Goal: Information Seeking & Learning: Learn about a topic

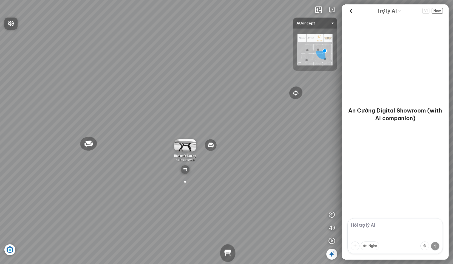
drag, startPoint x: 78, startPoint y: 124, endPoint x: 122, endPoint y: 91, distance: 55.1
click at [117, 96] on div at bounding box center [226, 132] width 453 height 264
drag, startPoint x: 87, startPoint y: 111, endPoint x: 75, endPoint y: 149, distance: 39.5
click at [75, 149] on div "Đèn [PERSON_NAME] 5.300.000 VND Giường ngủ Palima 19.000.000 VND Ghế thư giãn N…" at bounding box center [226, 132] width 453 height 264
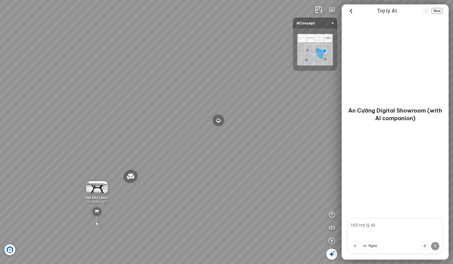
drag, startPoint x: 195, startPoint y: 125, endPoint x: 164, endPoint y: 117, distance: 32.0
click at [164, 118] on div "Đèn [PERSON_NAME] 5.300.000 VND Giường ngủ Palima 19.000.000 VND Ghế thư giãn N…" at bounding box center [226, 132] width 453 height 264
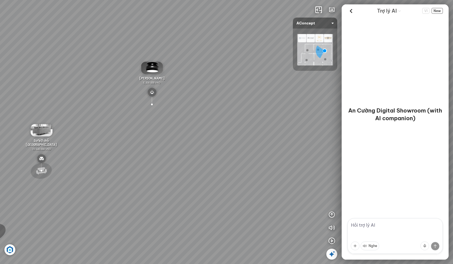
click at [41, 171] on div at bounding box center [41, 171] width 24 height 20
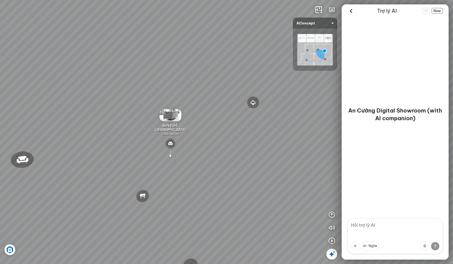
click at [174, 145] on img at bounding box center [170, 143] width 9 height 9
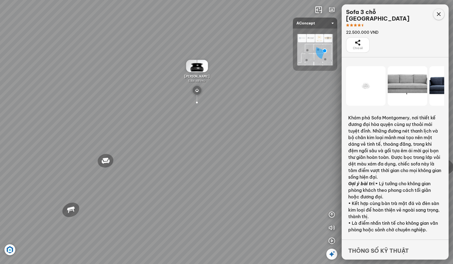
click at [435, 14] on div at bounding box center [438, 14] width 11 height 11
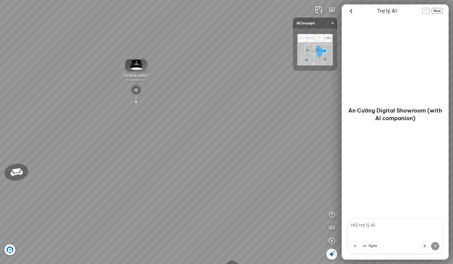
click at [427, 10] on span "VI" at bounding box center [425, 11] width 7 height 6
click at [400, 226] on textarea at bounding box center [394, 236] width 95 height 36
drag, startPoint x: 53, startPoint y: 185, endPoint x: 101, endPoint y: 173, distance: 49.4
click at [92, 175] on div "Đèn [PERSON_NAME] 5.300.000 VND Giường ngủ Palima 19.000.000 VND Ghế thư giãn N…" at bounding box center [226, 132] width 453 height 264
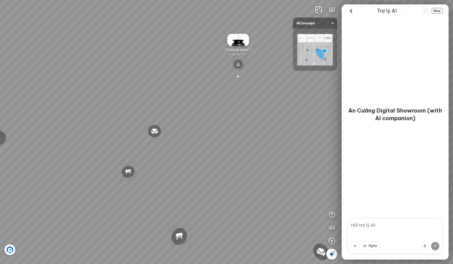
drag, startPoint x: 68, startPoint y: 164, endPoint x: 88, endPoint y: 163, distance: 20.1
click at [88, 163] on div "Đèn [PERSON_NAME] 5.300.000 VND Giường ngủ Palima 19.000.000 VND Ghế thư giãn N…" at bounding box center [226, 132] width 453 height 264
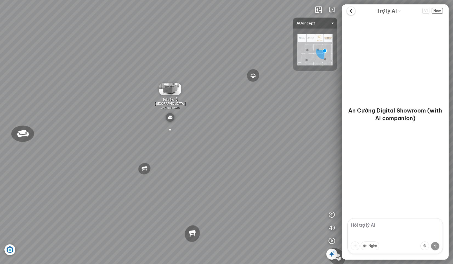
click at [352, 10] on icon at bounding box center [351, 11] width 8 height 8
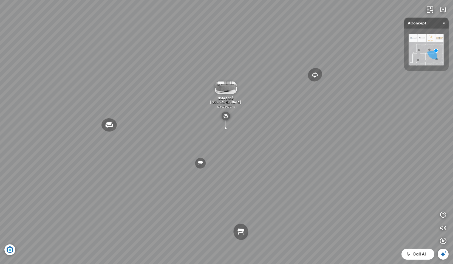
click at [225, 114] on img at bounding box center [225, 116] width 9 height 9
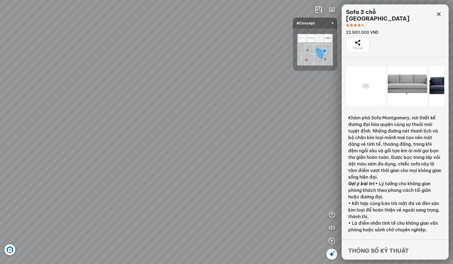
drag, startPoint x: 229, startPoint y: 156, endPoint x: 198, endPoint y: 126, distance: 42.4
click at [198, 126] on div "Đèn [PERSON_NAME] 5.300.000 VND Giường ngủ Palima 19.000.000 VND Ghế thư giãn N…" at bounding box center [226, 132] width 453 height 264
drag, startPoint x: 80, startPoint y: 149, endPoint x: 121, endPoint y: 148, distance: 40.8
click at [122, 149] on div "Đèn [PERSON_NAME] 5.300.000 VND Giường ngủ Palima 19.000.000 VND Ghế thư giãn N…" at bounding box center [226, 132] width 453 height 264
drag, startPoint x: 72, startPoint y: 149, endPoint x: 165, endPoint y: 167, distance: 94.2
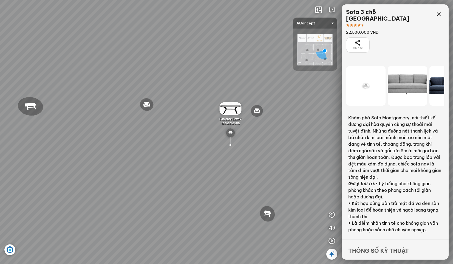
click at [159, 166] on div "Đèn [PERSON_NAME] 5.300.000 VND Giường ngủ Palima 19.000.000 VND Ghế thư giãn N…" at bounding box center [226, 132] width 453 height 264
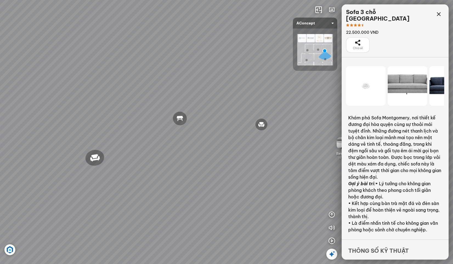
drag, startPoint x: 114, startPoint y: 166, endPoint x: 163, endPoint y: 139, distance: 56.4
click at [156, 144] on div "Đèn [PERSON_NAME] 5.300.000 VND Giường ngủ Palima 19.000.000 VND Ghế thư giãn N…" at bounding box center [226, 132] width 453 height 264
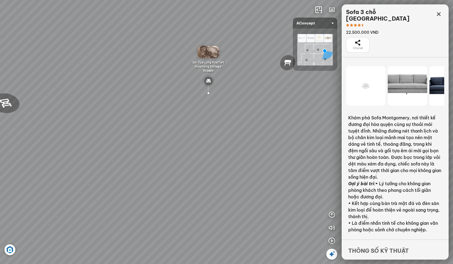
drag, startPoint x: 283, startPoint y: 146, endPoint x: 218, endPoint y: 166, distance: 68.1
click at [223, 165] on div "Đèn [PERSON_NAME] 5.300.000 VND Giường ngủ Palima 19.000.000 VND Ghế thư giãn N…" at bounding box center [226, 132] width 453 height 264
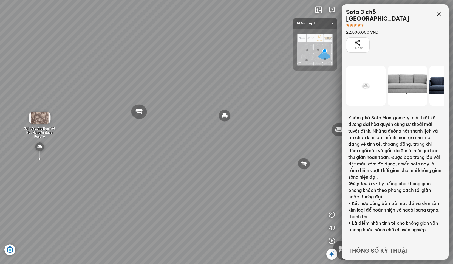
drag, startPoint x: 210, startPoint y: 162, endPoint x: 187, endPoint y: 166, distance: 22.8
click at [196, 166] on div "Đèn [PERSON_NAME] 5.300.000 VND Giường ngủ Palima 19.000.000 VND Ghế thư giãn N…" at bounding box center [226, 132] width 453 height 264
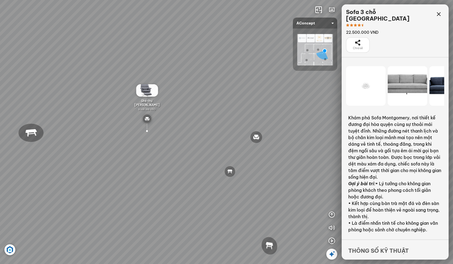
drag, startPoint x: 196, startPoint y: 170, endPoint x: 140, endPoint y: 152, distance: 59.4
click at [126, 153] on div "Đèn [PERSON_NAME] 5.300.000 VND Giường ngủ Palima 19.000.000 VND Ghế thư giãn N…" at bounding box center [226, 132] width 453 height 264
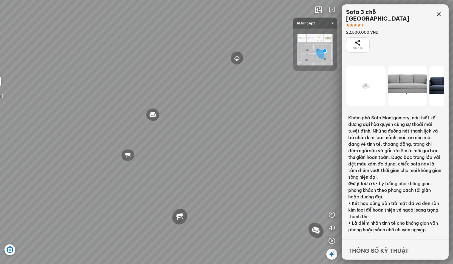
drag, startPoint x: 220, startPoint y: 147, endPoint x: 149, endPoint y: 150, distance: 71.0
click at [165, 150] on div "Đèn [PERSON_NAME] 5.300.000 VND Giường ngủ Palima 19.000.000 VND Ghế thư giãn N…" at bounding box center [226, 132] width 453 height 264
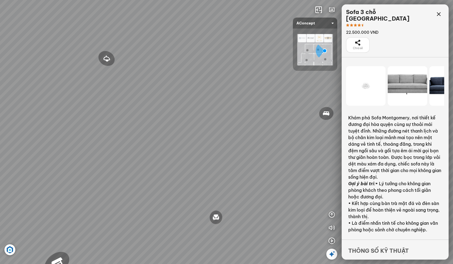
drag, startPoint x: 199, startPoint y: 133, endPoint x: 107, endPoint y: 103, distance: 95.9
click at [123, 115] on div "Đèn [PERSON_NAME] 5.300.000 VND Giường ngủ Palima 19.000.000 VND Ghế thư giãn N…" at bounding box center [226, 132] width 453 height 264
drag, startPoint x: 239, startPoint y: 157, endPoint x: 176, endPoint y: 190, distance: 72.0
click at [92, 209] on div "Đèn [PERSON_NAME] 5.300.000 VND Giường ngủ Palima 19.000.000 VND Ghế thư giãn N…" at bounding box center [226, 132] width 453 height 264
drag, startPoint x: 233, startPoint y: 147, endPoint x: 97, endPoint y: 163, distance: 137.5
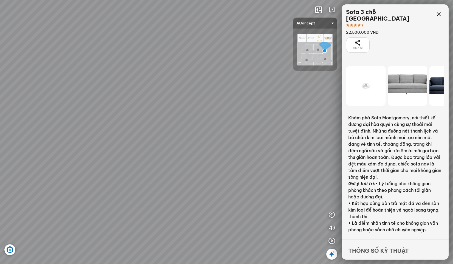
click at [106, 167] on div "Đèn [PERSON_NAME] 5.300.000 VND Giường ngủ Palima 19.000.000 VND Ghế thư giãn N…" at bounding box center [226, 132] width 453 height 264
drag, startPoint x: 214, startPoint y: 147, endPoint x: 169, endPoint y: 137, distance: 46.1
click at [169, 137] on div "Đèn [PERSON_NAME] 5.300.000 VND Giường ngủ Palima 19.000.000 VND Ghế thư giãn N…" at bounding box center [226, 132] width 453 height 264
click at [146, 113] on img at bounding box center [147, 113] width 9 height 9
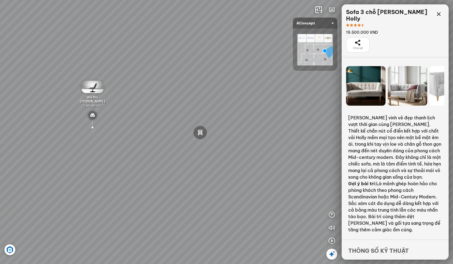
drag, startPoint x: 252, startPoint y: 93, endPoint x: 117, endPoint y: 74, distance: 135.8
click at [117, 74] on div "Đèn [PERSON_NAME] 5.300.000 VND Giường ngủ Palima 19.000.000 VND Ghế thư giãn N…" at bounding box center [226, 132] width 453 height 264
drag, startPoint x: 259, startPoint y: 106, endPoint x: 175, endPoint y: 107, distance: 84.1
click at [204, 109] on div "Đèn [PERSON_NAME] 5.300.000 VND Giường ngủ Palima 19.000.000 VND Ghế thư giãn N…" at bounding box center [226, 132] width 453 height 264
click at [154, 104] on div "Đèn [PERSON_NAME] 5.300.000 VND Giường ngủ Palima 19.000.000 VND Ghế thư giãn N…" at bounding box center [226, 132] width 453 height 264
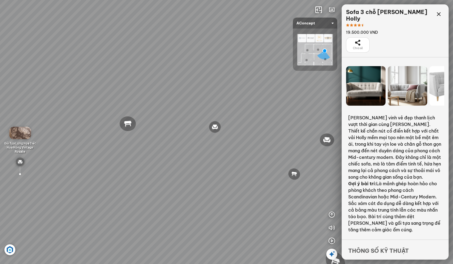
drag, startPoint x: 269, startPoint y: 108, endPoint x: 183, endPoint y: 132, distance: 89.8
click at [183, 132] on div "Đèn [PERSON_NAME] 5.300.000 VND Giường ngủ Palima 19.000.000 VND Ghế thư giãn N…" at bounding box center [226, 132] width 453 height 264
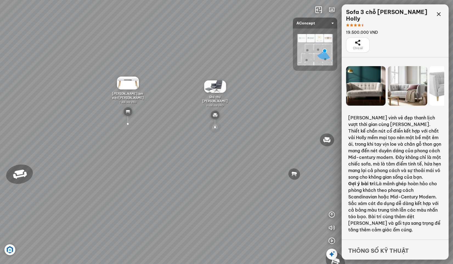
click at [216, 126] on div at bounding box center [215, 127] width 13 height 13
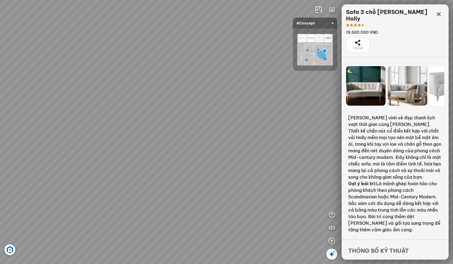
drag, startPoint x: 262, startPoint y: 115, endPoint x: 246, endPoint y: 160, distance: 47.9
click at [246, 161] on div "Đèn [PERSON_NAME] 5.300.000 VND Giường ngủ Palima 19.000.000 VND Ghế thư giãn N…" at bounding box center [226, 132] width 453 height 264
drag, startPoint x: 128, startPoint y: 94, endPoint x: 193, endPoint y: 42, distance: 83.0
click at [194, 45] on div "Đèn [PERSON_NAME] 5.300.000 VND Giường ngủ Palima 19.000.000 VND Ghế thư giãn N…" at bounding box center [226, 132] width 453 height 264
drag, startPoint x: 190, startPoint y: 128, endPoint x: 179, endPoint y: 159, distance: 32.9
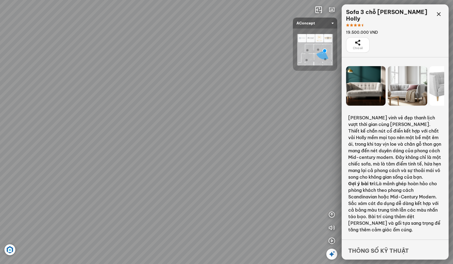
click at [179, 159] on div "Đèn [PERSON_NAME] 5.300.000 VND Giường ngủ Palima 19.000.000 VND Ghế thư giãn N…" at bounding box center [226, 132] width 453 height 264
click at [228, 92] on div "Đèn [PERSON_NAME] 5.300.000 VND Giường ngủ Palima 19.000.000 VND Ghế thư giãn N…" at bounding box center [226, 132] width 453 height 264
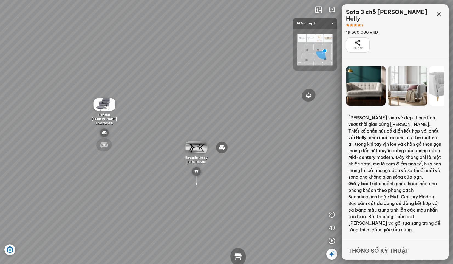
click at [102, 144] on div at bounding box center [104, 145] width 18 height 16
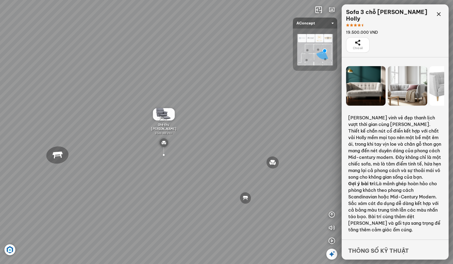
drag, startPoint x: 263, startPoint y: 148, endPoint x: 197, endPoint y: 122, distance: 70.9
click at [155, 127] on div "Đèn [PERSON_NAME] 5.300.000 VND Giường ngủ Palima 19.000.000 VND Ghế thư giãn N…" at bounding box center [226, 132] width 453 height 264
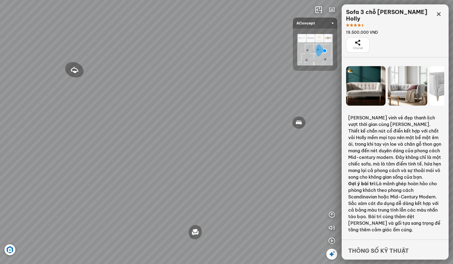
drag, startPoint x: 228, startPoint y: 126, endPoint x: 171, endPoint y: 125, distance: 57.0
click at [141, 126] on div "Đèn [PERSON_NAME] 5.300.000 VND Giường ngủ Palima 19.000.000 VND Ghế thư giãn N…" at bounding box center [226, 132] width 453 height 264
drag, startPoint x: 257, startPoint y: 138, endPoint x: 149, endPoint y: 115, distance: 110.7
click at [149, 115] on div "Đèn [PERSON_NAME] 5.300.000 VND Giường ngủ Palima 19.000.000 VND Ghế thư giãn N…" at bounding box center [226, 132] width 453 height 264
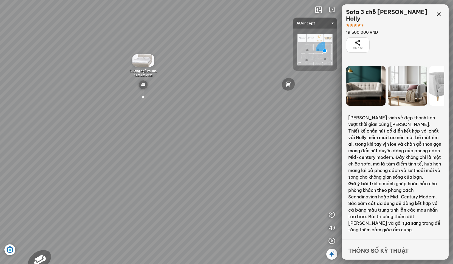
click at [144, 97] on div at bounding box center [143, 97] width 16 height 15
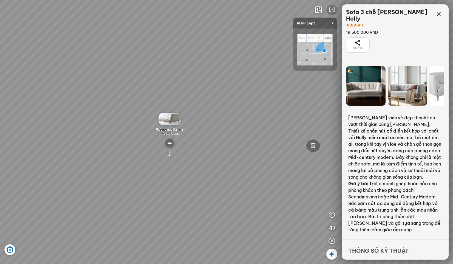
click at [334, 10] on icon "button" at bounding box center [331, 10] width 7 height 7
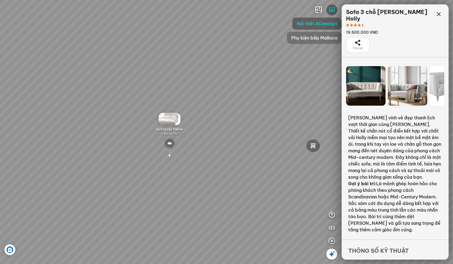
click at [321, 38] on span "Phụ kiện bếp Malloca" at bounding box center [314, 38] width 46 height 7
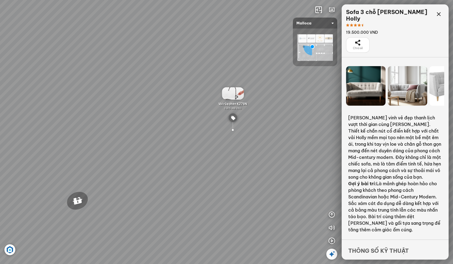
drag, startPoint x: 151, startPoint y: 139, endPoint x: 279, endPoint y: 119, distance: 129.5
click at [251, 121] on div "Chậu rửa chén hai hộc bán thủ công Malloca MS 610T 9.460.000 VND Máy hút khói k…" at bounding box center [226, 132] width 453 height 264
drag, startPoint x: 183, startPoint y: 126, endPoint x: 202, endPoint y: 144, distance: 26.2
click at [202, 144] on div "Chậu rửa chén hai hộc bán thủ công Malloca MS 610T 9.460.000 VND Máy hút khói k…" at bounding box center [226, 132] width 453 height 264
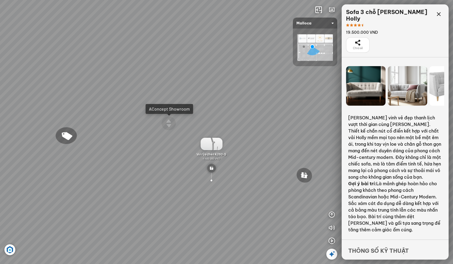
drag, startPoint x: 223, startPoint y: 135, endPoint x: 164, endPoint y: 145, distance: 60.0
click at [172, 145] on div "Chậu rửa chén hai hộc bán thủ công Malloca MS 610T 9.460.000 VND Máy hút khói k…" at bounding box center [226, 132] width 453 height 264
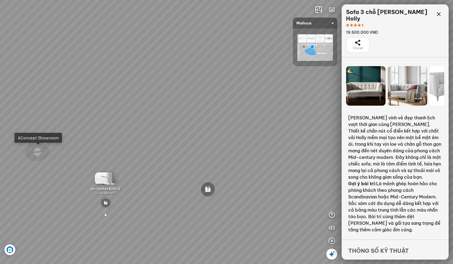
drag, startPoint x: 257, startPoint y: 129, endPoint x: 217, endPoint y: 108, distance: 44.8
click at [175, 117] on div "Chậu rửa chén hai hộc bán thủ công Malloca MS 610T 9.460.000 VND Máy hút khói k…" at bounding box center [226, 132] width 453 height 264
drag, startPoint x: 188, startPoint y: 105, endPoint x: 181, endPoint y: 103, distance: 7.2
click at [181, 103] on div "Chậu rửa chén hai hộc bán thủ công Malloca MS 610T 9.460.000 VND Máy hút khói k…" at bounding box center [226, 132] width 453 height 264
drag, startPoint x: 267, startPoint y: 75, endPoint x: 229, endPoint y: 137, distance: 72.9
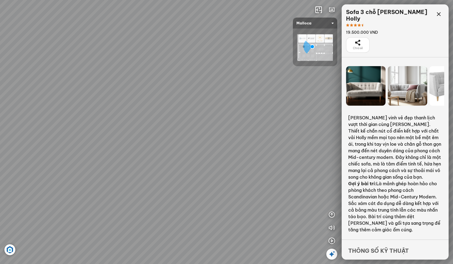
click at [259, 144] on div "Chậu rửa chén hai hộc bán thủ công Malloca MS 610T 9.460.000 VND Máy hút khói k…" at bounding box center [226, 132] width 453 height 264
drag, startPoint x: 96, startPoint y: 129, endPoint x: 163, endPoint y: 123, distance: 67.1
click at [152, 122] on div "Chậu rửa chén hai hộc bán thủ công Malloca MS 610T 9.460.000 VND Máy hút khói k…" at bounding box center [226, 132] width 453 height 264
drag, startPoint x: 85, startPoint y: 135, endPoint x: 122, endPoint y: 134, distance: 37.9
click at [122, 134] on div "Chậu rửa chén hai hộc bán thủ công Malloca MS 610T 9.460.000 VND Máy hút khói k…" at bounding box center [226, 132] width 453 height 264
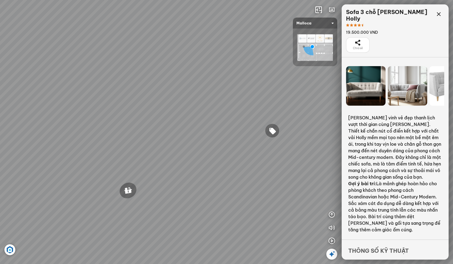
drag, startPoint x: 76, startPoint y: 142, endPoint x: 117, endPoint y: 109, distance: 52.9
click at [117, 109] on div "Chậu rửa chén hai hộc bán thủ công Malloca MS 610T 9.460.000 VND Máy hút khói k…" at bounding box center [226, 132] width 453 height 264
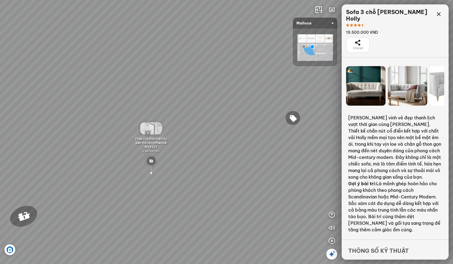
drag, startPoint x: 64, startPoint y: 127, endPoint x: 131, endPoint y: 96, distance: 73.3
click at [118, 104] on div "Chậu rửa chén hai hộc bán thủ công Malloca MS 610T 9.460.000 VND Máy hút khói k…" at bounding box center [226, 132] width 453 height 264
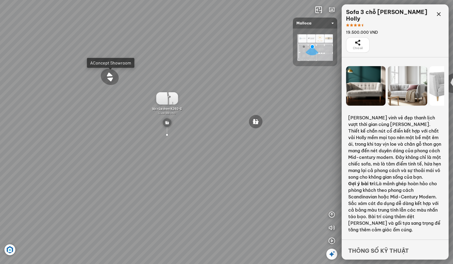
click at [167, 100] on img at bounding box center [167, 98] width 22 height 12
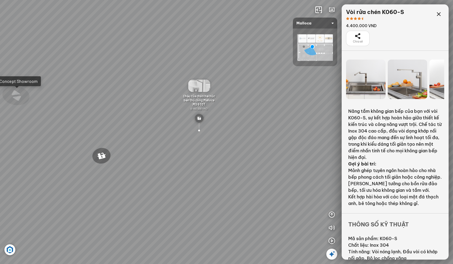
drag, startPoint x: 93, startPoint y: 74, endPoint x: 85, endPoint y: 132, distance: 58.8
click at [85, 132] on div "Chậu rửa chén hai hộc bán thủ công Malloca MS 610T 9.460.000 VND Máy hút khói k…" at bounding box center [226, 132] width 453 height 264
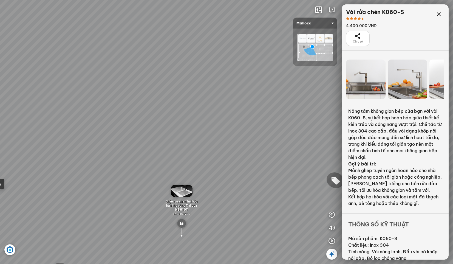
drag, startPoint x: 127, startPoint y: 106, endPoint x: 70, endPoint y: 97, distance: 58.6
click at [73, 98] on div "Chậu rửa chén hai hộc bán thủ công Malloca MS 610T 9.460.000 VND Máy hút khói k…" at bounding box center [226, 132] width 453 height 264
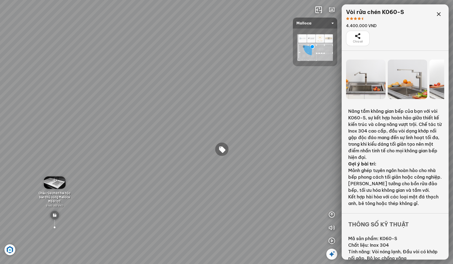
drag, startPoint x: 222, startPoint y: 118, endPoint x: 173, endPoint y: 112, distance: 48.8
click at [180, 113] on div "Chậu rửa chén hai hộc bán thủ công Malloca MS 610T 9.460.000 VND Máy hút khói k…" at bounding box center [226, 132] width 453 height 264
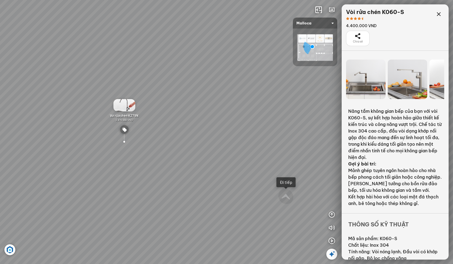
drag, startPoint x: 285, startPoint y: 122, endPoint x: 137, endPoint y: 106, distance: 148.3
click at [168, 112] on div "Chậu rửa chén hai hộc bán thủ công Malloca MS 610T 9.460.000 VND Máy hút khói k…" at bounding box center [226, 132] width 453 height 264
drag, startPoint x: 286, startPoint y: 120, endPoint x: 180, endPoint y: 132, distance: 107.3
click at [180, 132] on div "Chậu rửa chén hai hộc bán thủ công Malloca MS 610T 9.460.000 VND Máy hút khói k…" at bounding box center [226, 132] width 453 height 264
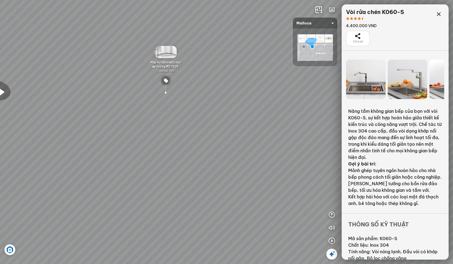
click at [167, 91] on div at bounding box center [165, 91] width 16 height 15
drag, startPoint x: 247, startPoint y: 173, endPoint x: 134, endPoint y: 113, distance: 127.4
click at [173, 130] on div "Chậu rửa chén hai hộc bán thủ công Malloca MS 610T 9.460.000 VND Máy hút khói k…" at bounding box center [226, 132] width 453 height 264
drag, startPoint x: 199, startPoint y: 104, endPoint x: 140, endPoint y: 122, distance: 61.8
click at [146, 121] on div "Chậu rửa chén hai hộc bán thủ công Malloca MS 610T 9.460.000 VND Máy hút khói k…" at bounding box center [226, 132] width 453 height 264
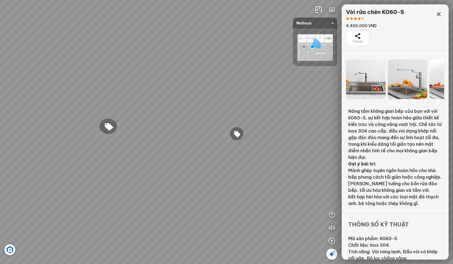
drag, startPoint x: 156, startPoint y: 122, endPoint x: 161, endPoint y: 126, distance: 6.2
click at [161, 126] on div "Chậu rửa chén hai hộc bán thủ công Malloca MS 610T 9.460.000 VND Máy hút khói k…" at bounding box center [226, 132] width 453 height 264
click at [107, 126] on div at bounding box center [108, 119] width 9 height 18
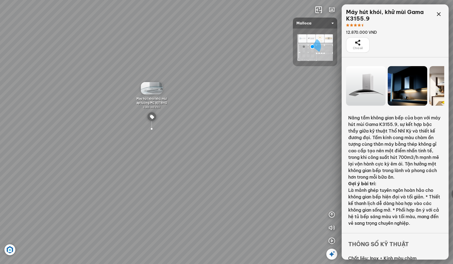
drag, startPoint x: 129, startPoint y: 178, endPoint x: 149, endPoint y: 186, distance: 21.7
click at [96, 177] on div "Chậu rửa chén hai hộc bán thủ công Malloca MS 610T 9.460.000 VND Máy hút khói k…" at bounding box center [226, 132] width 453 height 264
drag, startPoint x: 157, startPoint y: 181, endPoint x: 2, endPoint y: 95, distance: 177.6
click at [2, 96] on div "Chậu rửa chén hai hộc bán thủ công Malloca MS 610T 9.460.000 VND Máy hút khói k…" at bounding box center [226, 132] width 453 height 264
drag, startPoint x: 193, startPoint y: 49, endPoint x: 64, endPoint y: 93, distance: 136.2
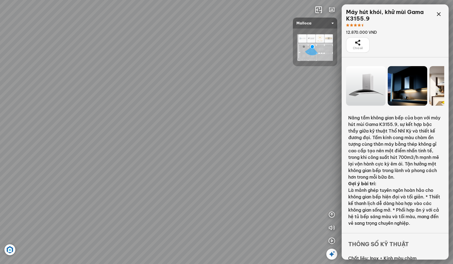
click at [64, 93] on div "Chậu rửa chén hai hộc bán thủ công Malloca MS 610T 9.460.000 VND Máy hút khói k…" at bounding box center [226, 132] width 453 height 264
drag, startPoint x: 234, startPoint y: 129, endPoint x: 236, endPoint y: 103, distance: 25.3
click at [233, 103] on div "Chậu rửa chén hai hộc bán thủ công Malloca MS 610T 9.460.000 VND Máy hút khói k…" at bounding box center [226, 132] width 453 height 264
drag, startPoint x: 126, startPoint y: 143, endPoint x: 221, endPoint y: 172, distance: 100.0
click at [221, 172] on div "Chậu rửa chén hai hộc bán thủ công Malloca MS 610T 9.460.000 VND Máy hút khói k…" at bounding box center [226, 132] width 453 height 264
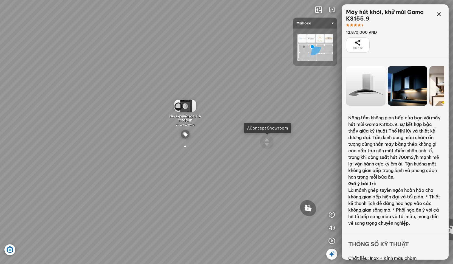
drag, startPoint x: 114, startPoint y: 168, endPoint x: 165, endPoint y: 164, distance: 51.7
click at [161, 164] on div "Chậu rửa chén hai hộc bán thủ công Malloca MS 610T 9.460.000 VND Máy hút khói k…" at bounding box center [226, 132] width 453 height 264
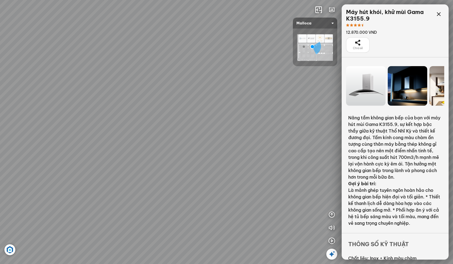
drag, startPoint x: 120, startPoint y: 159, endPoint x: 141, endPoint y: 170, distance: 24.0
click at [141, 170] on div "Chậu rửa chén hai hộc bán thủ công Malloca MS 610T 9.460.000 VND Máy hút khói k…" at bounding box center [226, 132] width 453 height 264
drag, startPoint x: 252, startPoint y: 163, endPoint x: 171, endPoint y: 154, distance: 81.9
click at [179, 157] on div "Chậu rửa chén hai hộc bán thủ công Malloca MS 610T 9.460.000 VND Máy hút khói k…" at bounding box center [226, 132] width 453 height 264
drag, startPoint x: 209, startPoint y: 155, endPoint x: 199, endPoint y: 157, distance: 10.6
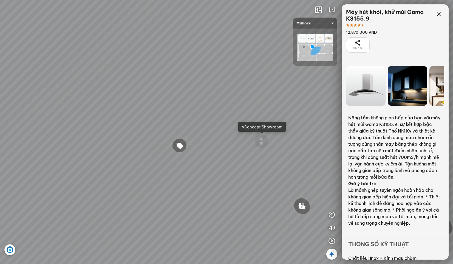
click at [199, 157] on div "Chậu rửa chén hai hộc bán thủ công Malloca MS 610T 9.460.000 VND Máy hút khói k…" at bounding box center [226, 132] width 453 height 264
click at [179, 145] on div at bounding box center [179, 145] width 15 height 15
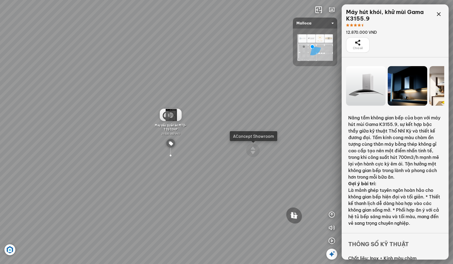
click at [169, 119] on img at bounding box center [170, 115] width 22 height 12
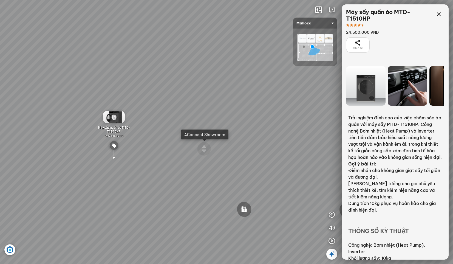
drag, startPoint x: 84, startPoint y: 168, endPoint x: 154, endPoint y: 160, distance: 70.5
click at [142, 161] on div "Chậu rửa chén hai hộc bán thủ công Malloca MS 610T 9.460.000 VND Máy hút khói k…" at bounding box center [226, 132] width 453 height 264
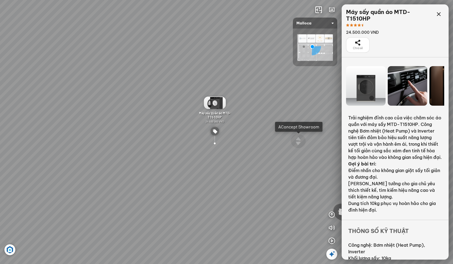
drag, startPoint x: 103, startPoint y: 130, endPoint x: 193, endPoint y: 129, distance: 89.9
click at [166, 131] on div "Chậu rửa chén hai hộc bán thủ công Malloca MS 610T 9.460.000 VND Máy hút khói k…" at bounding box center [226, 132] width 453 height 264
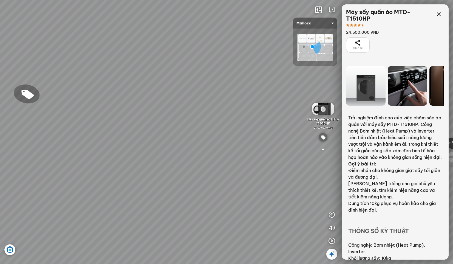
drag, startPoint x: 115, startPoint y: 116, endPoint x: 232, endPoint y: 118, distance: 116.8
click at [232, 118] on div "Chậu rửa chén hai hộc bán thủ công Malloca MS 610T 9.460.000 VND Máy hút khói k…" at bounding box center [226, 132] width 453 height 264
drag, startPoint x: 194, startPoint y: 104, endPoint x: 138, endPoint y: 89, distance: 58.6
click at [138, 89] on div "Chậu rửa chén hai hộc bán thủ công Malloca MS 610T 9.460.000 VND Máy hút khói k…" at bounding box center [226, 132] width 453 height 264
drag, startPoint x: 230, startPoint y: 113, endPoint x: 180, endPoint y: 110, distance: 50.2
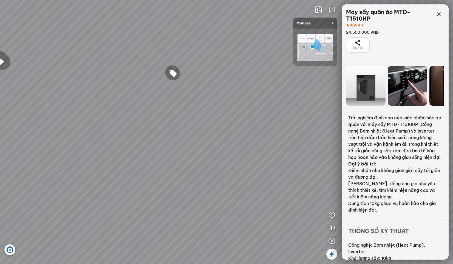
click at [179, 111] on div "Chậu rửa chén hai hộc bán thủ công Malloca MS 610T 9.460.000 VND Máy hút khói k…" at bounding box center [226, 132] width 453 height 264
drag, startPoint x: 203, startPoint y: 123, endPoint x: 138, endPoint y: 170, distance: 80.2
click at [138, 170] on div "Chậu rửa chén hai hộc bán thủ công Malloca MS 610T 9.460.000 VND Máy hút khói k…" at bounding box center [226, 132] width 453 height 264
click at [333, 254] on icon at bounding box center [331, 253] width 7 height 7
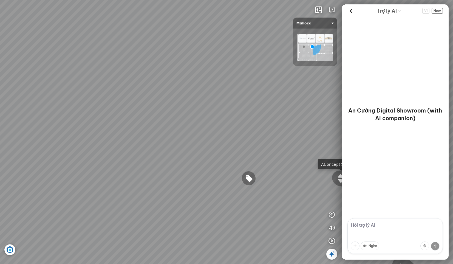
click at [333, 254] on icon at bounding box center [331, 253] width 7 height 7
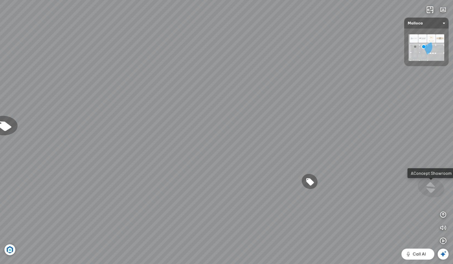
drag, startPoint x: 200, startPoint y: 191, endPoint x: 269, endPoint y: 164, distance: 74.4
click at [253, 184] on div "Chậu rửa chén hai hộc bán thủ công Malloca MS 610T 9.460.000 VND Máy hút khói k…" at bounding box center [226, 132] width 453 height 264
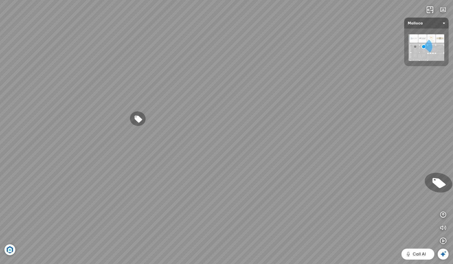
drag, startPoint x: 267, startPoint y: 161, endPoint x: 290, endPoint y: 127, distance: 41.2
click at [287, 132] on div "Chậu rửa chén hai hộc bán thủ công Malloca MS 610T 9.460.000 VND Máy hút khói k…" at bounding box center [226, 132] width 453 height 264
drag, startPoint x: 290, startPoint y: 126, endPoint x: 157, endPoint y: 133, distance: 133.4
click at [157, 133] on div "Chậu rửa chén hai hộc bán thủ công Malloca MS 610T 9.460.000 VND Máy hút khói k…" at bounding box center [226, 132] width 453 height 264
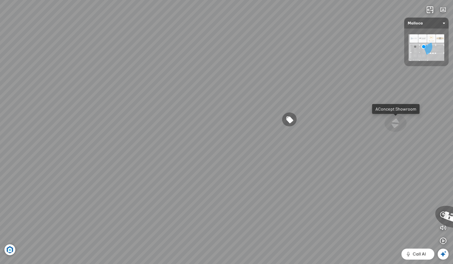
click at [157, 133] on div "Chậu rửa chén hai hộc bán thủ công Malloca MS 610T 9.460.000 VND Máy hút khói k…" at bounding box center [226, 132] width 453 height 264
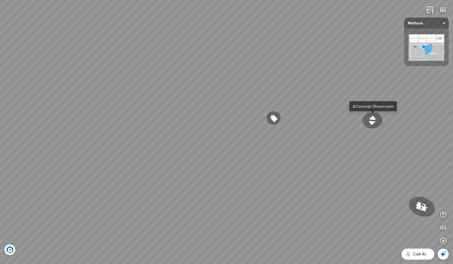
drag, startPoint x: 323, startPoint y: 150, endPoint x: 180, endPoint y: 136, distance: 143.2
click at [192, 138] on div "Chậu rửa chén hai hộc bán thủ công Malloca MS 610T 9.460.000 VND Máy hút khói k…" at bounding box center [226, 132] width 453 height 264
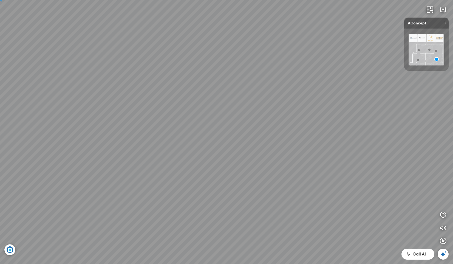
drag, startPoint x: 193, startPoint y: 144, endPoint x: 191, endPoint y: 147, distance: 4.3
click at [191, 147] on div at bounding box center [226, 132] width 453 height 264
click at [189, 142] on div at bounding box center [226, 132] width 453 height 264
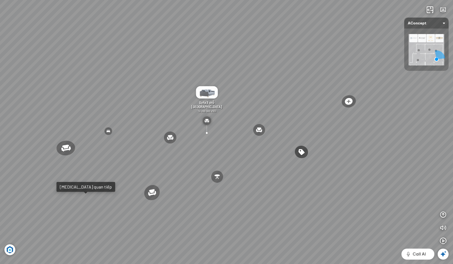
drag, startPoint x: 226, startPoint y: 146, endPoint x: 113, endPoint y: 107, distance: 119.7
click at [149, 120] on div "Ghế ăn Wilma 1.800.000 VND Sofa 3 chỗ [PERSON_NAME] vải Holly 19.500.000 VND So…" at bounding box center [226, 132] width 453 height 264
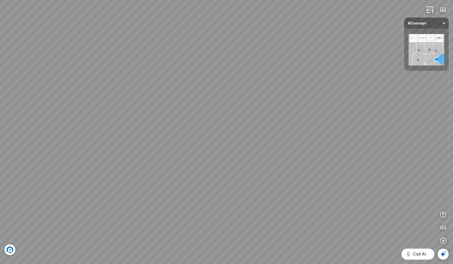
drag, startPoint x: 215, startPoint y: 123, endPoint x: 207, endPoint y: 192, distance: 69.8
click at [207, 192] on div "Ghế ăn Wilma 1.800.000 VND Sofa 3 chỗ [PERSON_NAME] vải Holly 19.500.000 VND So…" at bounding box center [226, 132] width 453 height 264
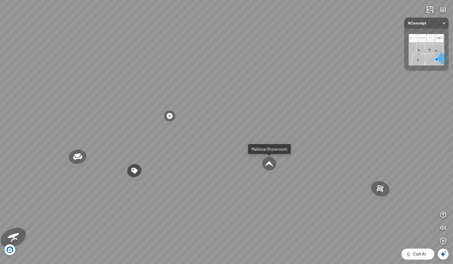
drag, startPoint x: 154, startPoint y: 157, endPoint x: 242, endPoint y: 143, distance: 88.9
click at [225, 145] on div "Ghế ăn Wilma 1.800.000 VND Sofa 3 chỗ [PERSON_NAME] vải Holly 19.500.000 VND So…" at bounding box center [226, 132] width 453 height 264
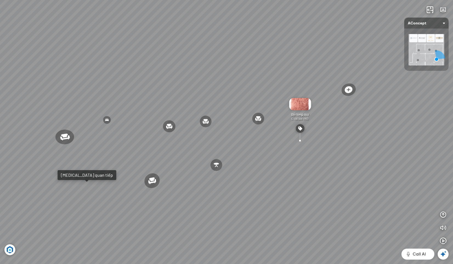
drag, startPoint x: 130, startPoint y: 120, endPoint x: 210, endPoint y: 119, distance: 80.3
click at [176, 119] on div "Ghế ăn Wilma 1.800.000 VND Sofa 3 chỗ [PERSON_NAME] vải Holly 19.500.000 VND So…" at bounding box center [226, 132] width 453 height 264
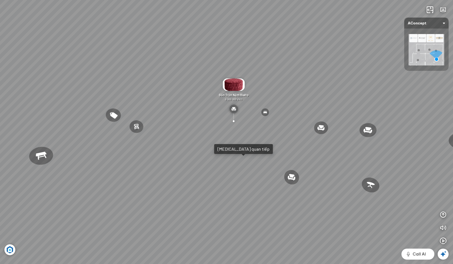
click at [147, 149] on div "Ghế ăn Wilma 1.800.000 VND Sofa 3 chỗ [PERSON_NAME] vải Holly 19.500.000 VND So…" at bounding box center [226, 132] width 453 height 264
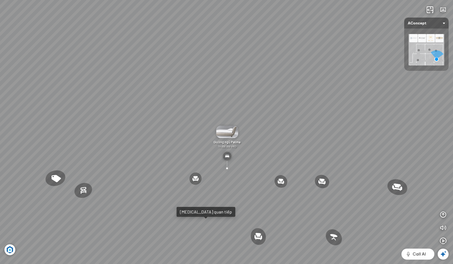
click at [226, 122] on div "Ghế ăn Wilma 1.800.000 VND Sofa 3 chỗ [PERSON_NAME] vải Holly 19.500.000 VND So…" at bounding box center [226, 132] width 453 height 264
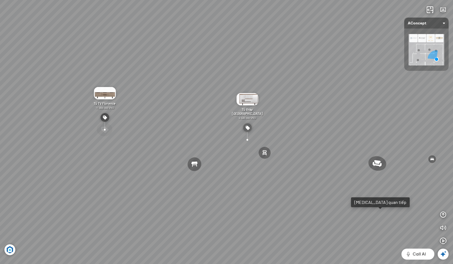
click at [101, 128] on div at bounding box center [104, 129] width 18 height 15
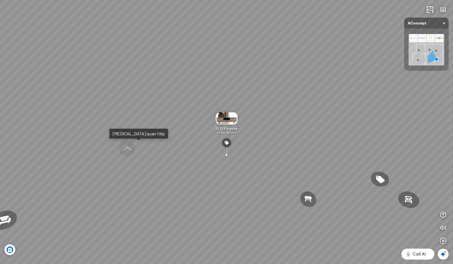
click at [224, 142] on img at bounding box center [226, 142] width 9 height 9
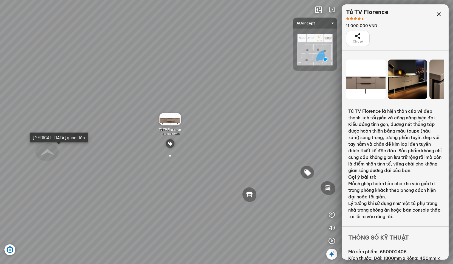
drag, startPoint x: 248, startPoint y: 145, endPoint x: 160, endPoint y: 133, distance: 88.5
click at [160, 133] on div "Ghế ăn Wilma 1.800.000 VND Sofa 3 chỗ [PERSON_NAME] vải Holly 19.500.000 VND So…" at bounding box center [226, 132] width 453 height 264
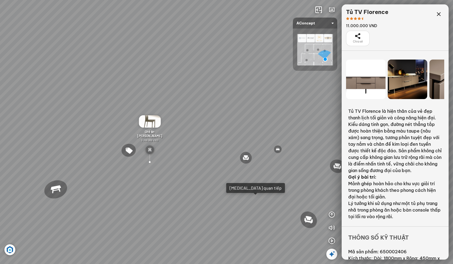
drag, startPoint x: 220, startPoint y: 141, endPoint x: 161, endPoint y: 124, distance: 61.3
click at [179, 129] on div "Ghế ăn Wilma 1.800.000 VND Sofa 3 chỗ [PERSON_NAME] vải Holly 19.500.000 VND So…" at bounding box center [226, 132] width 453 height 264
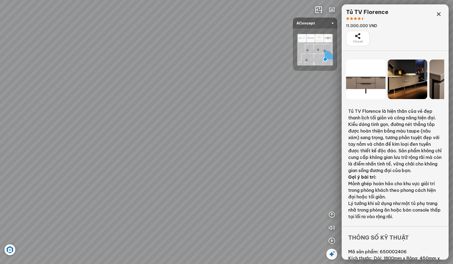
drag, startPoint x: 232, startPoint y: 137, endPoint x: 69, endPoint y: 72, distance: 175.2
click at [69, 72] on div "Ghế ăn Wilma 1.800.000 VND Sofa 3 chỗ [PERSON_NAME] vải Holly 19.500.000 VND So…" at bounding box center [226, 132] width 453 height 264
drag, startPoint x: 232, startPoint y: 191, endPoint x: 275, endPoint y: 234, distance: 60.8
click at [275, 234] on div "Ghế ăn Wilma 1.800.000 VND Sofa 3 chỗ [PERSON_NAME] vải Holly 19.500.000 VND So…" at bounding box center [226, 132] width 453 height 264
drag, startPoint x: 197, startPoint y: 93, endPoint x: 230, endPoint y: 110, distance: 36.8
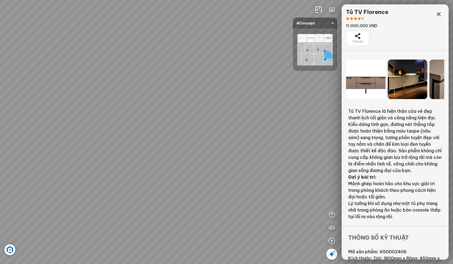
click at [230, 110] on div "Ghế ăn Wilma 1.800.000 VND Sofa 3 chỗ [PERSON_NAME] vải Holly 19.500.000 VND So…" at bounding box center [226, 132] width 453 height 264
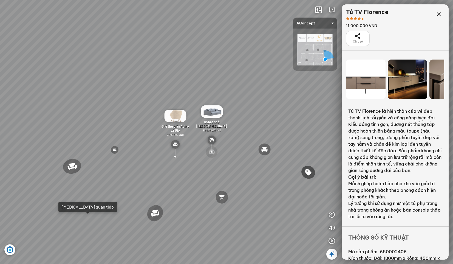
click at [211, 149] on div at bounding box center [211, 151] width 13 height 13
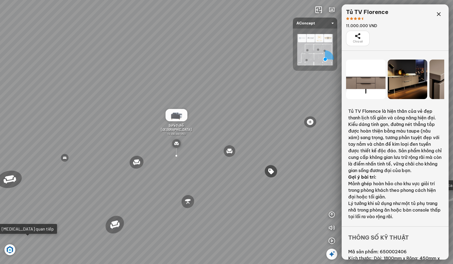
drag, startPoint x: 44, startPoint y: 93, endPoint x: 124, endPoint y: 95, distance: 79.8
click at [99, 99] on div "Ghế ăn Wilma 1.800.000 VND Sofa 3 chỗ [PERSON_NAME] vải Holly 19.500.000 VND So…" at bounding box center [226, 132] width 453 height 264
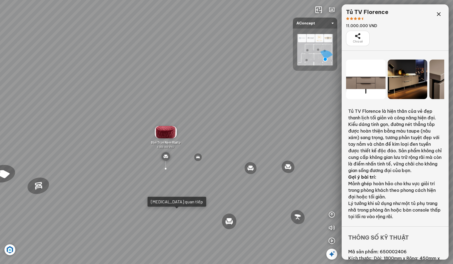
drag, startPoint x: 201, startPoint y: 131, endPoint x: 99, endPoint y: 97, distance: 107.2
click at [109, 99] on div "Ghế ăn Wilma 1.800.000 VND Sofa 3 chỗ [PERSON_NAME] vải Holly 19.500.000 VND So…" at bounding box center [226, 132] width 453 height 264
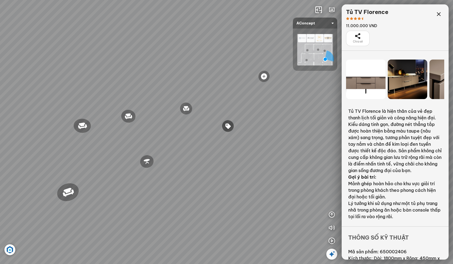
drag, startPoint x: 155, startPoint y: 101, endPoint x: 128, endPoint y: 139, distance: 46.5
click at [128, 139] on div "Ghế ăn Wilma 1.800.000 VND Sofa 3 chỗ [PERSON_NAME] vải Holly 19.500.000 VND So…" at bounding box center [226, 132] width 453 height 264
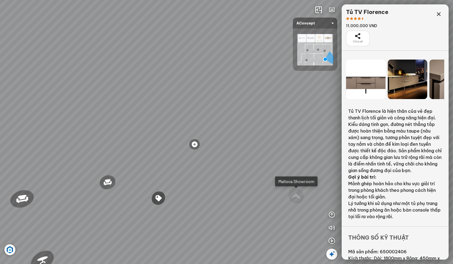
click at [57, 102] on div "Ghế ăn Wilma 1.800.000 VND Sofa 3 chỗ [PERSON_NAME] vải Holly 19.500.000 VND So…" at bounding box center [226, 132] width 453 height 264
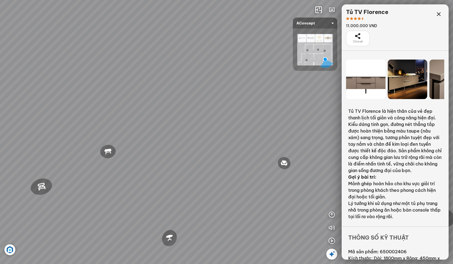
drag, startPoint x: 243, startPoint y: 127, endPoint x: 167, endPoint y: 113, distance: 77.1
click at [202, 113] on div "Ghế ăn Wilma 1.800.000 VND Sofa 3 chỗ [PERSON_NAME] vải Holly 19.500.000 VND So…" at bounding box center [226, 132] width 453 height 264
drag, startPoint x: 218, startPoint y: 95, endPoint x: 157, endPoint y: 143, distance: 77.6
click at [100, 144] on div "Ghế ăn Wilma 1.800.000 VND Sofa 3 chỗ [PERSON_NAME] vải Holly 19.500.000 VND So…" at bounding box center [226, 132] width 453 height 264
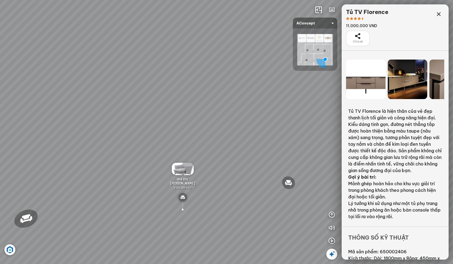
drag, startPoint x: 260, startPoint y: 91, endPoint x: 157, endPoint y: 134, distance: 111.3
click at [188, 132] on div "Ghế ăn Wilma 1.800.000 VND Sofa 3 chỗ [PERSON_NAME] vải Holly 19.500.000 VND So…" at bounding box center [226, 132] width 453 height 264
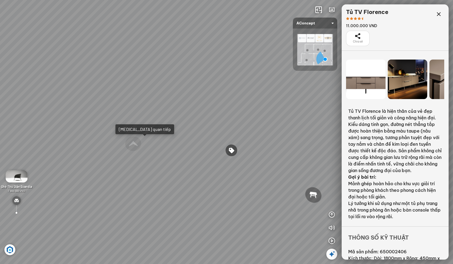
drag, startPoint x: 182, startPoint y: 111, endPoint x: 83, endPoint y: 41, distance: 121.5
click at [83, 41] on div "Ghế ăn Wilma 1.800.000 VND Sofa 3 chỗ [PERSON_NAME] vải Holly 19.500.000 VND So…" at bounding box center [226, 132] width 453 height 264
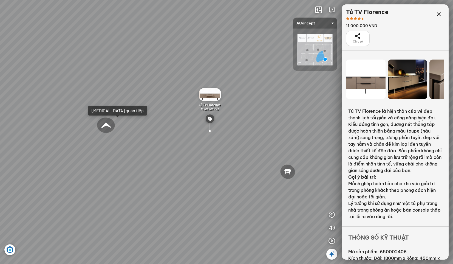
drag, startPoint x: 142, startPoint y: 166, endPoint x: 83, endPoint y: 155, distance: 60.1
click at [102, 159] on div "Ghế ăn Wilma 1.800.000 VND Sofa 3 chỗ [PERSON_NAME] vải Holly 19.500.000 VND So…" at bounding box center [226, 132] width 453 height 264
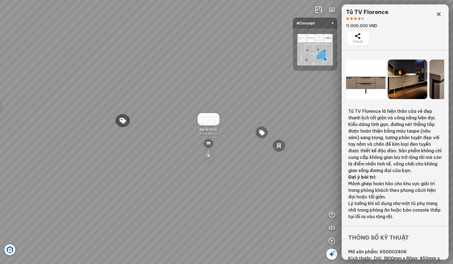
drag, startPoint x: 205, startPoint y: 139, endPoint x: 87, endPoint y: 124, distance: 119.4
click at [152, 132] on div "Ghế ăn Wilma 1.800.000 VND Sofa 3 chỗ [PERSON_NAME] vải Holly 19.500.000 VND So…" at bounding box center [226, 132] width 453 height 264
drag, startPoint x: 228, startPoint y: 133, endPoint x: 98, endPoint y: 101, distance: 133.7
click at [107, 103] on div "Ghế ăn Wilma 1.800.000 VND Sofa 3 chỗ [PERSON_NAME] vải Holly 19.500.000 VND So…" at bounding box center [226, 132] width 453 height 264
drag, startPoint x: 206, startPoint y: 70, endPoint x: 219, endPoint y: 87, distance: 21.3
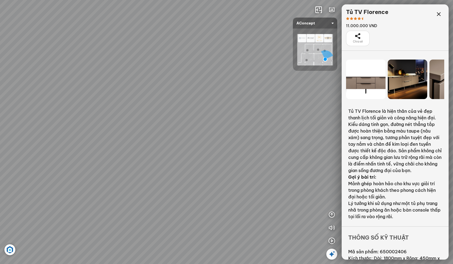
click at [219, 87] on div "Ghế ăn Wilma 1.800.000 VND Sofa 3 chỗ [PERSON_NAME] vải Holly 19.500.000 VND So…" at bounding box center [226, 132] width 453 height 264
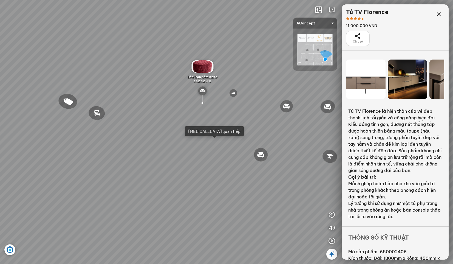
drag, startPoint x: 91, startPoint y: 139, endPoint x: 180, endPoint y: 141, distance: 88.8
click at [164, 139] on div "Ghế ăn Wilma 1.800.000 VND Sofa 3 chỗ [PERSON_NAME] vải Holly 19.500.000 VND So…" at bounding box center [226, 132] width 453 height 264
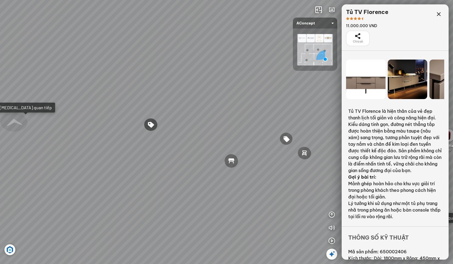
drag, startPoint x: 171, startPoint y: 133, endPoint x: 163, endPoint y: 127, distance: 11.0
click at [178, 138] on div "Ghế ăn Wilma 1.800.000 VND Sofa 3 chỗ [PERSON_NAME] vải Holly 19.500.000 VND So…" at bounding box center [226, 132] width 453 height 264
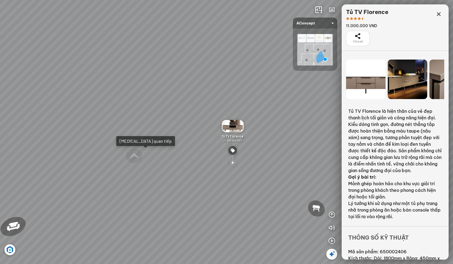
click at [232, 164] on div at bounding box center [232, 162] width 13 height 13
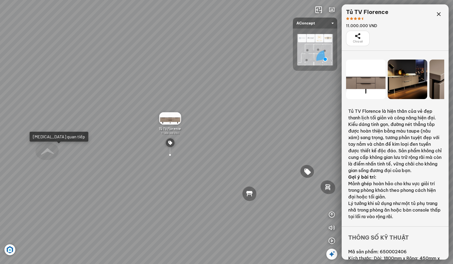
click at [168, 120] on img at bounding box center [170, 118] width 22 height 12
click at [310, 171] on div at bounding box center [307, 171] width 15 height 15
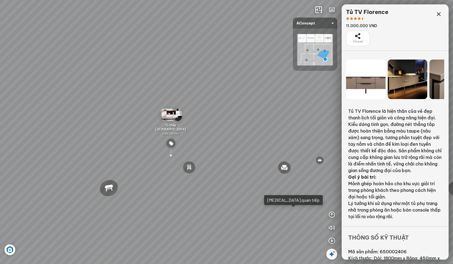
click at [170, 120] on img at bounding box center [171, 115] width 22 height 12
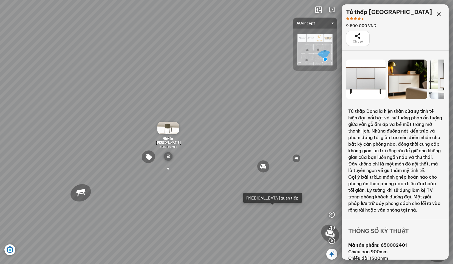
drag, startPoint x: 42, startPoint y: 123, endPoint x: 114, endPoint y: 132, distance: 72.9
click at [114, 132] on div "Ghế ăn Wilma 1.800.000 VND Sofa 3 chỗ [PERSON_NAME] vải Holly 19.500.000 VND So…" at bounding box center [226, 132] width 453 height 264
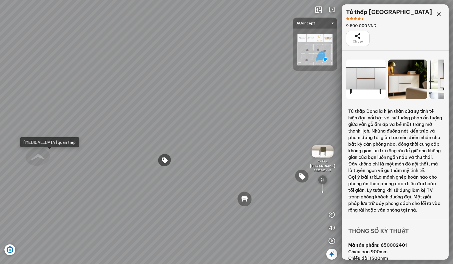
drag, startPoint x: 46, startPoint y: 128, endPoint x: 122, endPoint y: 114, distance: 76.9
click at [103, 117] on div "Ghế ăn Wilma 1.800.000 VND Sofa 3 chỗ [PERSON_NAME] vải Holly 19.500.000 VND So…" at bounding box center [226, 132] width 453 height 264
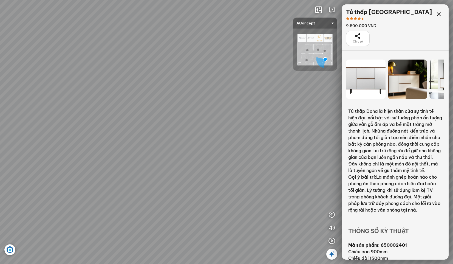
drag, startPoint x: 63, startPoint y: 118, endPoint x: 42, endPoint y: 83, distance: 40.8
click at [77, 108] on div "Ghế ăn Wilma 1.800.000 VND Sofa 3 chỗ [PERSON_NAME] vải Holly 19.500.000 VND So…" at bounding box center [226, 132] width 453 height 264
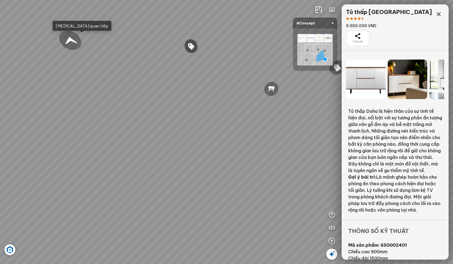
drag, startPoint x: 221, startPoint y: 161, endPoint x: 145, endPoint y: 148, distance: 77.3
click at [139, 149] on div "Ghế ăn Wilma 1.800.000 VND Sofa 3 chỗ [PERSON_NAME] vải Holly 19.500.000 VND So…" at bounding box center [226, 132] width 453 height 264
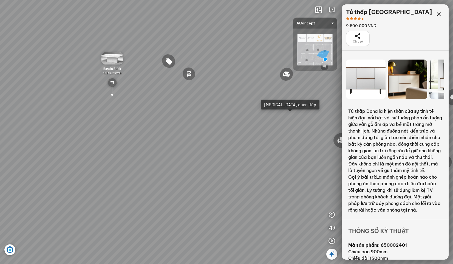
drag, startPoint x: 166, startPoint y: 141, endPoint x: 137, endPoint y: 164, distance: 36.3
click at [129, 171] on div "Ghế ăn Wilma 1.800.000 VND Sofa 3 chỗ [PERSON_NAME] vải Holly 19.500.000 VND So…" at bounding box center [226, 132] width 453 height 264
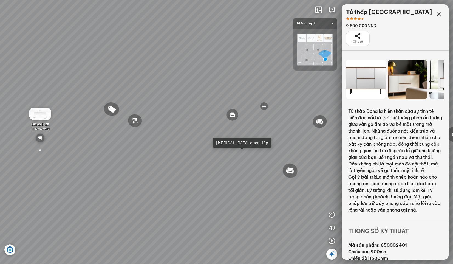
drag, startPoint x: 206, startPoint y: 127, endPoint x: 138, endPoint y: 138, distance: 68.8
click at [143, 138] on div "Ghế ăn Wilma 1.800.000 VND Sofa 3 chỗ [PERSON_NAME] vải Holly 19.500.000 VND So…" at bounding box center [226, 132] width 453 height 264
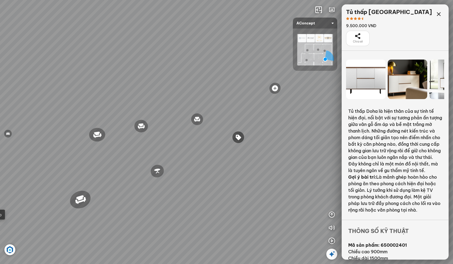
drag, startPoint x: 224, startPoint y: 150, endPoint x: 149, endPoint y: 133, distance: 76.8
click at [149, 133] on div "Ghế ăn Wilma 1.800.000 VND Sofa 3 chỗ [PERSON_NAME] vải Holly 19.500.000 VND So…" at bounding box center [226, 132] width 453 height 264
click at [141, 126] on div at bounding box center [141, 126] width 16 height 15
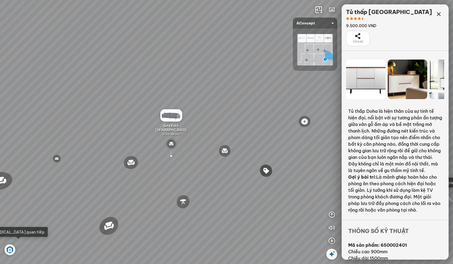
click at [169, 120] on img at bounding box center [171, 115] width 22 height 12
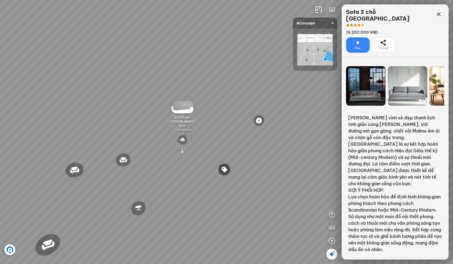
click at [354, 37] on div "Play" at bounding box center [358, 44] width 24 height 15
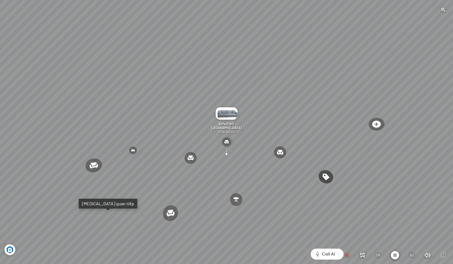
drag, startPoint x: 153, startPoint y: 50, endPoint x: 160, endPoint y: 52, distance: 7.5
click at [139, 44] on div at bounding box center [226, 132] width 453 height 264
drag, startPoint x: 216, startPoint y: 99, endPoint x: 133, endPoint y: 43, distance: 100.9
click at [134, 38] on div at bounding box center [226, 132] width 453 height 264
drag, startPoint x: 240, startPoint y: 193, endPoint x: 218, endPoint y: 188, distance: 21.7
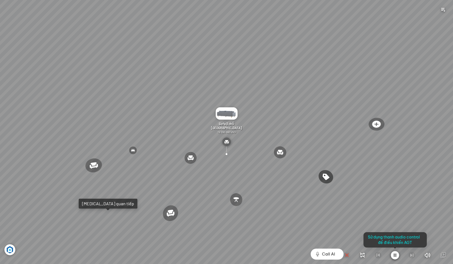
click at [218, 188] on div at bounding box center [226, 132] width 453 height 264
click at [346, 257] on icon "button" at bounding box center [346, 255] width 7 height 7
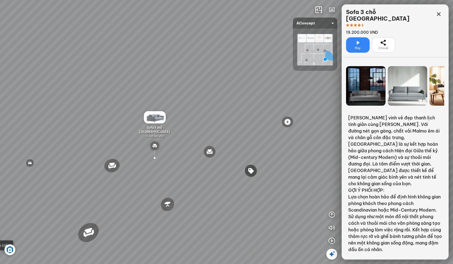
drag, startPoint x: 276, startPoint y: 164, endPoint x: 196, endPoint y: 162, distance: 79.8
click at [224, 163] on div "Ghế ăn Wilma 1.800.000 VND Sofa 3 chỗ [PERSON_NAME] vải Holly 19.500.000 VND So…" at bounding box center [226, 132] width 453 height 264
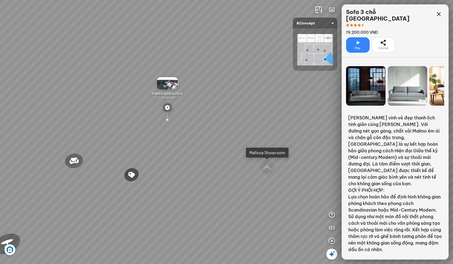
drag, startPoint x: 296, startPoint y: 137, endPoint x: 181, endPoint y: 124, distance: 115.6
click at [239, 132] on div "Ghế ăn Wilma 1.800.000 VND Sofa 3 chỗ [PERSON_NAME] vải Holly 19.500.000 VND So…" at bounding box center [226, 132] width 453 height 264
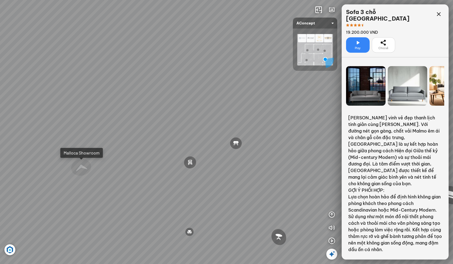
drag, startPoint x: 280, startPoint y: 139, endPoint x: 204, endPoint y: 133, distance: 75.6
click at [221, 135] on div "Ghế ăn Wilma 1.800.000 VND Sofa 3 chỗ [PERSON_NAME] vải Holly 19.500.000 VND So…" at bounding box center [226, 132] width 453 height 264
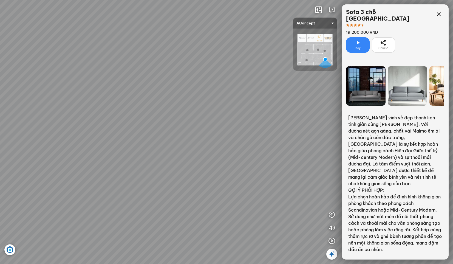
drag, startPoint x: 274, startPoint y: 138, endPoint x: 175, endPoint y: 107, distance: 103.6
click at [179, 108] on div "Ghế ăn Wilma 1.800.000 VND Sofa 3 chỗ [PERSON_NAME] vải Holly 19.500.000 VND So…" at bounding box center [226, 132] width 453 height 264
drag, startPoint x: 172, startPoint y: 134, endPoint x: 222, endPoint y: 180, distance: 67.9
click at [219, 172] on div "Ghế ăn Wilma 1.800.000 VND Sofa 3 chỗ [PERSON_NAME] vải Holly 19.500.000 VND So…" at bounding box center [226, 132] width 453 height 264
drag, startPoint x: 209, startPoint y: 158, endPoint x: 197, endPoint y: 234, distance: 77.2
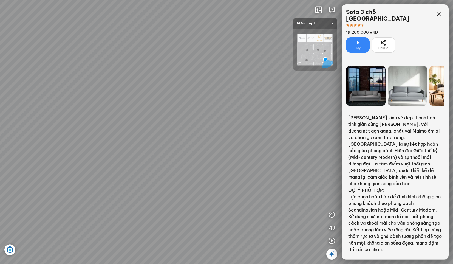
click at [197, 233] on div "Ghế ăn Wilma 1.800.000 VND Sofa 3 chỗ [PERSON_NAME] vải Holly 19.500.000 VND So…" at bounding box center [226, 132] width 453 height 264
drag, startPoint x: 181, startPoint y: 117, endPoint x: 155, endPoint y: 45, distance: 76.9
click at [160, 65] on div "Ghế ăn Wilma 1.800.000 VND Sofa 3 chỗ [PERSON_NAME] vải Holly 19.500.000 VND So…" at bounding box center [226, 132] width 453 height 264
drag, startPoint x: 200, startPoint y: 167, endPoint x: 66, endPoint y: 128, distance: 138.8
click at [167, 150] on div "Ghế ăn Wilma 1.800.000 VND Sofa 3 chỗ [PERSON_NAME] vải Holly 19.500.000 VND So…" at bounding box center [226, 132] width 453 height 264
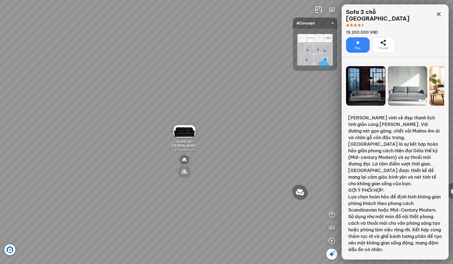
drag, startPoint x: 186, startPoint y: 170, endPoint x: 39, endPoint y: 175, distance: 146.4
click at [122, 176] on div "Ghế ăn Wilma 1.800.000 VND Sofa 3 chỗ [PERSON_NAME] vải Holly 19.500.000 VND So…" at bounding box center [226, 132] width 453 height 264
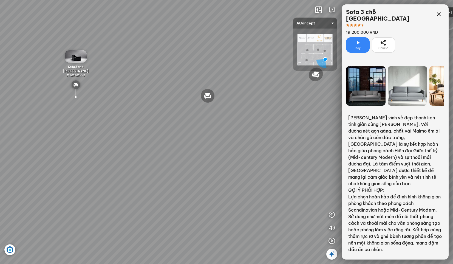
drag, startPoint x: 232, startPoint y: 176, endPoint x: 136, endPoint y: 76, distance: 138.6
click at [137, 80] on div "Ghế ăn Wilma 1.800.000 VND Sofa 3 chỗ [PERSON_NAME] vải Holly 19.500.000 VND So…" at bounding box center [226, 132] width 453 height 264
drag, startPoint x: 118, startPoint y: 178, endPoint x: 118, endPoint y: 195, distance: 17.5
click at [126, 208] on div "Ghế ăn Wilma 1.800.000 VND Sofa 3 chỗ [PERSON_NAME] vải Holly 19.500.000 VND So…" at bounding box center [226, 132] width 453 height 264
drag, startPoint x: 219, startPoint y: 118, endPoint x: 91, endPoint y: 192, distance: 147.4
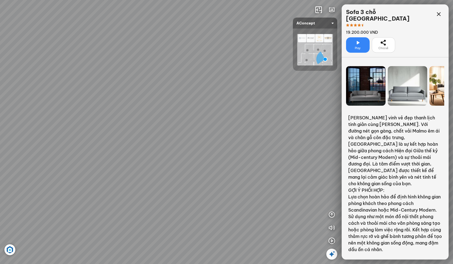
click at [91, 192] on div "Ghế ăn Wilma 1.800.000 VND Sofa 3 chỗ [PERSON_NAME] vải Holly 19.500.000 VND So…" at bounding box center [226, 132] width 453 height 264
drag, startPoint x: 237, startPoint y: 119, endPoint x: 57, endPoint y: 144, distance: 181.5
click at [57, 144] on div "Ghế ăn Wilma 1.800.000 VND Sofa 3 chỗ [PERSON_NAME] vải Holly 19.500.000 VND So…" at bounding box center [226, 132] width 453 height 264
drag, startPoint x: 217, startPoint y: 151, endPoint x: 69, endPoint y: 128, distance: 149.2
click at [69, 128] on div "Ghế ăn Wilma 1.800.000 VND Sofa 3 chỗ [PERSON_NAME] vải Holly 19.500.000 VND So…" at bounding box center [226, 132] width 453 height 264
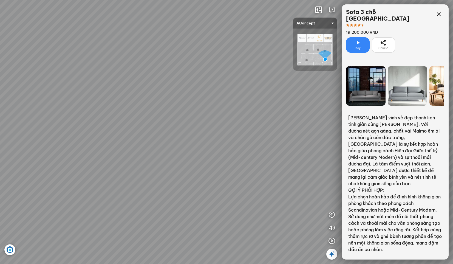
drag, startPoint x: 217, startPoint y: 141, endPoint x: 273, endPoint y: 217, distance: 94.3
click at [277, 217] on div "Ghế ăn Wilma 1.800.000 VND Sofa 3 chỗ [PERSON_NAME] vải Holly 19.500.000 VND So…" at bounding box center [226, 132] width 453 height 264
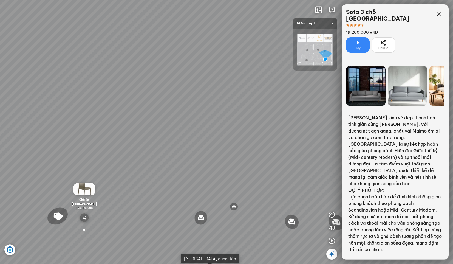
drag, startPoint x: 196, startPoint y: 155, endPoint x: 203, endPoint y: 101, distance: 54.4
click at [204, 98] on div "Ghế ăn Wilma 1.800.000 VND Sofa 3 chỗ [PERSON_NAME] vải Holly 19.500.000 VND So…" at bounding box center [226, 132] width 453 height 264
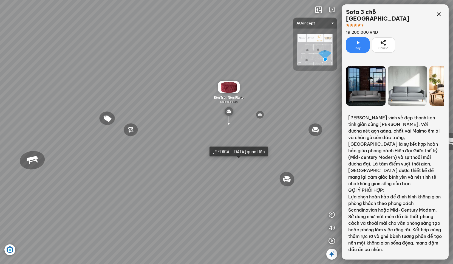
drag, startPoint x: 173, startPoint y: 169, endPoint x: 200, endPoint y: 79, distance: 93.2
click at [200, 79] on div "Ghế ăn Wilma 1.800.000 VND Sofa 3 chỗ [PERSON_NAME] vải Holly 19.500.000 VND So…" at bounding box center [226, 132] width 453 height 264
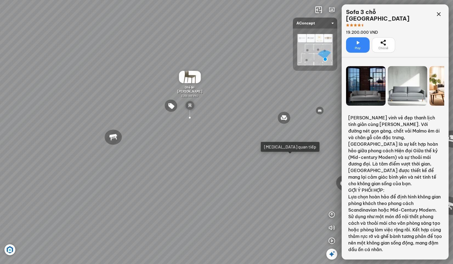
drag, startPoint x: 170, startPoint y: 132, endPoint x: 243, endPoint y: 116, distance: 74.7
click at [242, 118] on div "Ghế ăn Wilma 1.800.000 VND Sofa 3 chỗ [PERSON_NAME] vải Holly 19.500.000 VND So…" at bounding box center [226, 132] width 453 height 264
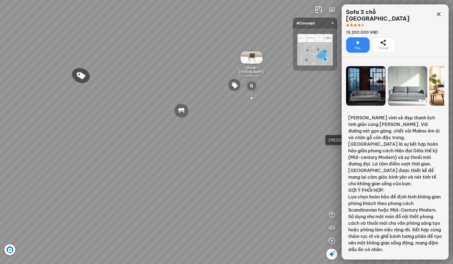
drag, startPoint x: 163, startPoint y: 115, endPoint x: 220, endPoint y: 124, distance: 57.1
click at [205, 119] on div "Ghế ăn Wilma 1.800.000 VND Sofa 3 chỗ [PERSON_NAME] vải Holly 19.500.000 VND So…" at bounding box center [226, 132] width 453 height 264
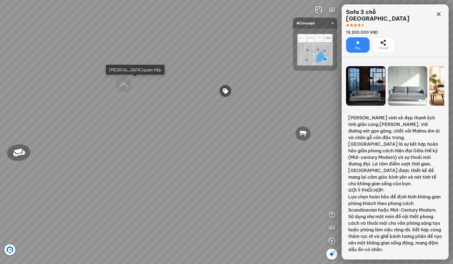
drag, startPoint x: 132, startPoint y: 105, endPoint x: 195, endPoint y: 130, distance: 67.7
click at [195, 130] on div "Ghế ăn Wilma 1.800.000 VND Sofa 3 chỗ [PERSON_NAME] vải Holly 19.500.000 VND So…" at bounding box center [226, 132] width 453 height 264
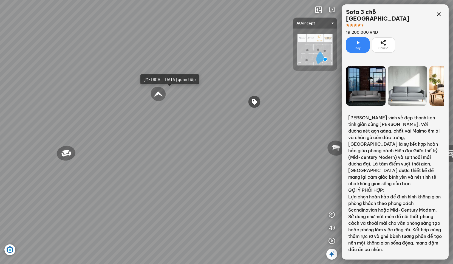
click at [158, 96] on div at bounding box center [157, 94] width 17 height 16
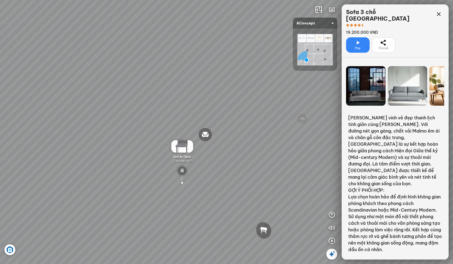
drag, startPoint x: 214, startPoint y: 106, endPoint x: 139, endPoint y: 99, distance: 75.2
click at [169, 104] on div "Sofa 2 chỗ Biloxi 15.000.000 VND Sofa góc trái Perth 38.500.000 VND [GEOGRAPHIC…" at bounding box center [226, 132] width 453 height 264
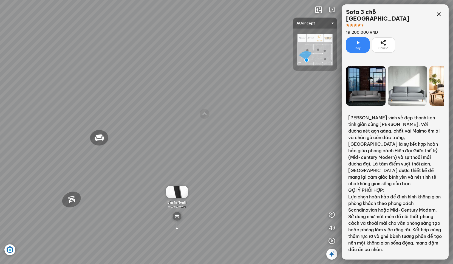
drag, startPoint x: 184, startPoint y: 103, endPoint x: 127, endPoint y: 100, distance: 56.8
click at [127, 100] on div "Sofa 2 chỗ Biloxi 15.000.000 VND Sofa góc trái Perth 38.500.000 VND [GEOGRAPHIC…" at bounding box center [226, 132] width 453 height 264
drag, startPoint x: 195, startPoint y: 124, endPoint x: 106, endPoint y: 113, distance: 89.6
click at [130, 115] on div "Sofa 2 chỗ Biloxi 15.000.000 VND Sofa góc trái Perth 38.500.000 VND [GEOGRAPHIC…" at bounding box center [226, 132] width 453 height 264
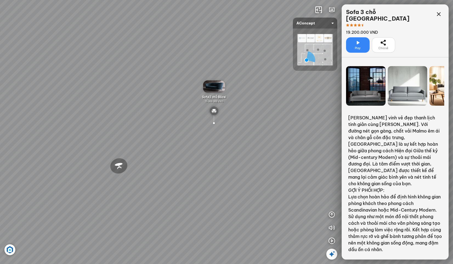
drag, startPoint x: 194, startPoint y: 117, endPoint x: 117, endPoint y: 133, distance: 78.6
click at [120, 133] on div "Sofa 2 chỗ Biloxi 15.000.000 VND Sofa góc trái Perth 38.500.000 VND [GEOGRAPHIC…" at bounding box center [226, 132] width 453 height 264
drag, startPoint x: 208, startPoint y: 145, endPoint x: 65, endPoint y: 127, distance: 144.4
click at [99, 134] on div "Sofa 2 chỗ Biloxi 15.000.000 VND Sofa góc trái Perth 38.500.000 VND [GEOGRAPHIC…" at bounding box center [226, 132] width 453 height 264
drag, startPoint x: 150, startPoint y: 110, endPoint x: 77, endPoint y: 69, distance: 83.8
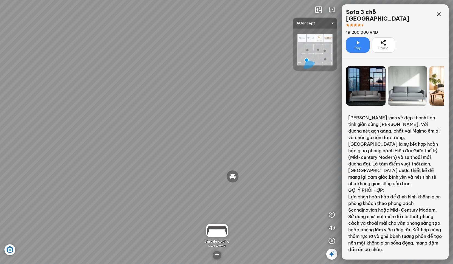
click at [102, 86] on div "Sofa 2 chỗ Biloxi 15.000.000 VND Sofa góc trái Perth 38.500.000 VND [GEOGRAPHIC…" at bounding box center [226, 132] width 453 height 264
drag, startPoint x: 163, startPoint y: 128, endPoint x: 190, endPoint y: 213, distance: 89.4
click at [174, 213] on div "Sofa 2 chỗ Biloxi 15.000.000 VND Sofa góc trái Perth 38.500.000 VND [GEOGRAPHIC…" at bounding box center [226, 132] width 453 height 264
drag
click at [170, 193] on div "Sofa 2 chỗ Biloxi 15.000.000 VND Sofa góc trái Perth 38.500.000 VND [GEOGRAPHIC…" at bounding box center [226, 132] width 453 height 264
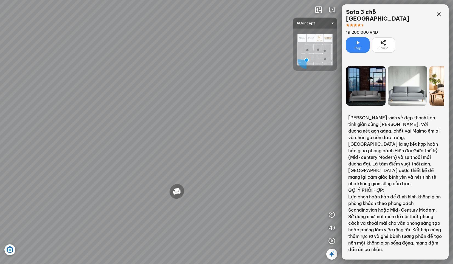
click at [132, 127] on div "Sofa 2 chỗ Biloxi 15.000.000 VND Sofa góc trái Perth 38.500.000 VND [GEOGRAPHIC…" at bounding box center [226, 132] width 453 height 264
click at [154, 186] on div "Sofa 2 chỗ Biloxi 15.000.000 VND Sofa góc trái Perth 38.500.000 VND [GEOGRAPHIC…" at bounding box center [226, 132] width 453 height 264
click at [80, 110] on div "Sofa 2 chỗ Biloxi 15.000.000 VND Sofa góc trái Perth 38.500.000 VND [GEOGRAPHIC…" at bounding box center [226, 132] width 453 height 264
click at [81, 98] on div "Sofa 2 chỗ Biloxi 15.000.000 VND Sofa góc trái Perth 38.500.000 VND [GEOGRAPHIC…" at bounding box center [226, 132] width 453 height 264
click at [80, 109] on div "Sofa 2 chỗ Biloxi 15.000.000 VND Sofa góc trái Perth 38.500.000 VND [GEOGRAPHIC…" at bounding box center [226, 132] width 453 height 264
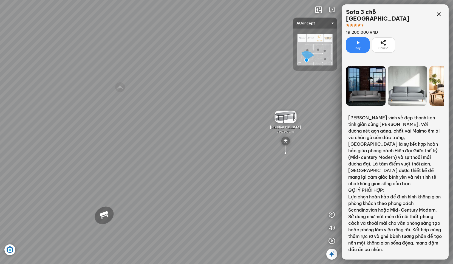
click at [182, 59] on div "Sofa 2 chỗ Biloxi 15.000.000 VND Sofa góc trái Perth 38.500.000 VND [GEOGRAPHIC…" at bounding box center [226, 132] width 453 height 264
click at [304, 36] on img at bounding box center [315, 49] width 36 height 31
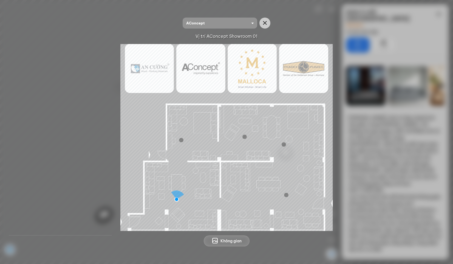
click at [306, 69] on img at bounding box center [226, 137] width 212 height 187
click at [241, 69] on img at bounding box center [226, 137] width 212 height 187
click at [159, 77] on img at bounding box center [226, 137] width 212 height 187
click at [212, 19] on span "AConcept" at bounding box center [219, 23] width 67 height 11
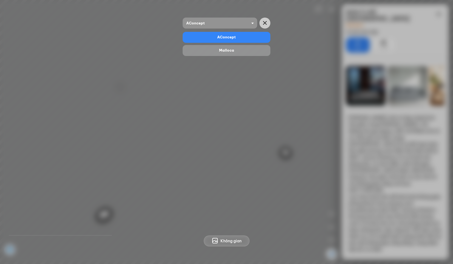
click at [227, 49] on div "Malloca" at bounding box center [226, 50] width 83 height 7
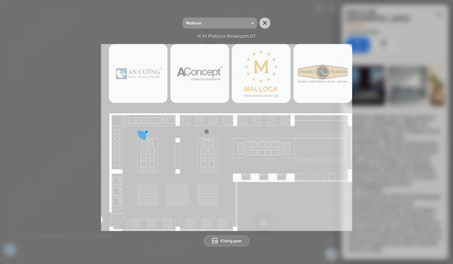
click at [223, 240] on span "Không gian" at bounding box center [230, 240] width 21 height 5
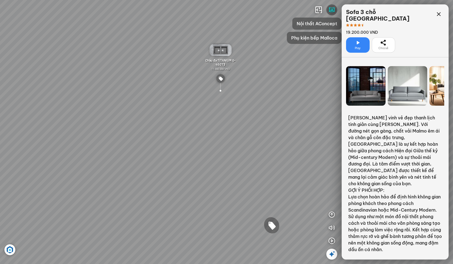
drag, startPoint x: 160, startPoint y: 185, endPoint x: 265, endPoint y: 187, distance: 104.7
click at [225, 187] on div "Chậu rửa chén MS 6075 6.710.000 VND Vòi chậu rửa chén MF-043 7.920.000 VND Vòi …" at bounding box center [226, 132] width 453 height 264
drag, startPoint x: 161, startPoint y: 189, endPoint x: 238, endPoint y: 175, distance: 77.9
click at [233, 176] on div "Chậu rửa chén MS 6075 6.710.000 VND Vòi chậu rửa chén MF-043 7.920.000 VND Vòi …" at bounding box center [226, 132] width 453 height 264
drag, startPoint x: 149, startPoint y: 178, endPoint x: 83, endPoint y: 16, distance: 175.1
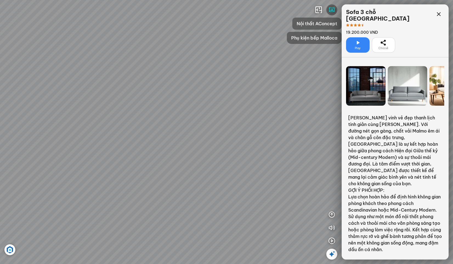
click at [83, 16] on div "Chậu rửa chén MS 6075 6.710.000 VND Vòi chậu rửa chén MF-043 7.920.000 VND Vòi …" at bounding box center [226, 132] width 453 height 264
drag, startPoint x: 159, startPoint y: 153, endPoint x: 153, endPoint y: 41, distance: 112.8
click at [154, 44] on div "Chậu rửa chén MS 6075 6.710.000 VND Vòi chậu rửa chén MF-043 7.920.000 VND Vòi …" at bounding box center [226, 132] width 453 height 264
drag, startPoint x: 189, startPoint y: 65, endPoint x: 124, endPoint y: 183, distance: 133.8
click at [121, 184] on div "Chậu rửa chén MS 6075 6.710.000 VND Vòi chậu rửa chén MF-043 7.920.000 VND Vòi …" at bounding box center [226, 132] width 453 height 264
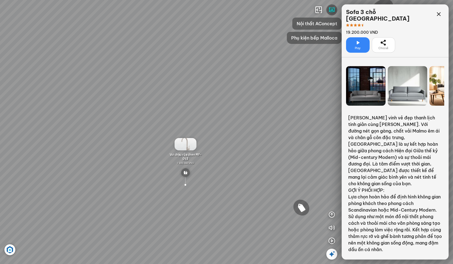
drag, startPoint x: 161, startPoint y: 169, endPoint x: 168, endPoint y: 188, distance: 19.7
click at [168, 188] on div "Chậu rửa chén MS 6075 6.710.000 VND Vòi chậu rửa chén MF-043 7.920.000 VND Vòi …" at bounding box center [226, 132] width 453 height 264
drag, startPoint x: 144, startPoint y: 126, endPoint x: 160, endPoint y: 155, distance: 33.6
click at [160, 155] on div "Chậu rửa chén MS 6075 6.710.000 VND Vòi chậu rửa chén MF-043 7.920.000 VND Vòi …" at bounding box center [226, 132] width 453 height 264
drag, startPoint x: 141, startPoint y: 151, endPoint x: 115, endPoint y: 135, distance: 30.2
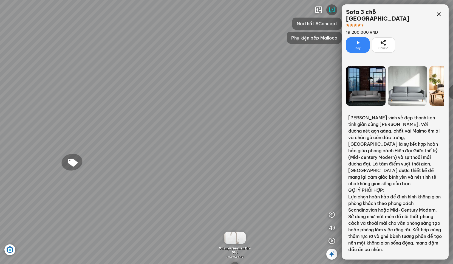
click at [146, 154] on div "Chậu rửa chén MS 6075 6.710.000 VND Vòi chậu rửa chén MF-043 7.920.000 VND Vòi …" at bounding box center [226, 132] width 453 height 264
drag, startPoint x: 89, startPoint y: 135, endPoint x: 148, endPoint y: 131, distance: 58.8
click at [154, 135] on div "Chậu rửa chén MS 6075 6.710.000 VND Vòi chậu rửa chén MF-043 7.920.000 VND Vòi …" at bounding box center [226, 132] width 453 height 264
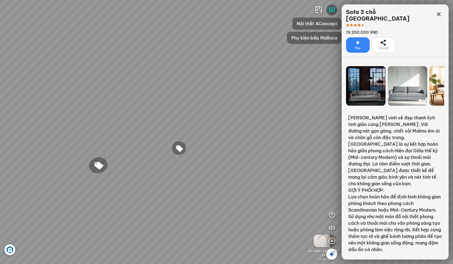
drag, startPoint x: 129, startPoint y: 131, endPoint x: 57, endPoint y: 96, distance: 80.2
click at [57, 96] on div "Chậu rửa chén MS 6075 6.710.000 VND Vòi chậu rửa chén MF-043 7.920.000 VND Vòi …" at bounding box center [226, 132] width 453 height 264
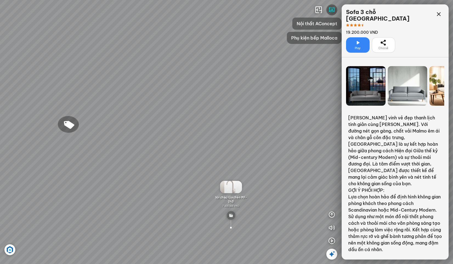
click at [158, 109] on div "Chậu rửa chén MS 6075 6.710.000 VND Vòi chậu rửa chén MF-043 7.920.000 VND Vòi …" at bounding box center [226, 132] width 453 height 264
click at [166, 119] on div "Chậu rửa chén MS 6075 6.710.000 VND Vòi chậu rửa chén MF-043 7.920.000 VND Vòi …" at bounding box center [226, 132] width 453 height 264
click at [170, 122] on div "Chậu rửa chén MS 6075 6.710.000 VND Vòi chậu rửa chén MF-043 7.920.000 VND Vòi …" at bounding box center [226, 132] width 453 height 264
click at [155, 117] on div "Chậu rửa chén MS 6075 6.710.000 VND Vòi chậu rửa chén MF-043 7.920.000 VND Vòi …" at bounding box center [226, 132] width 453 height 264
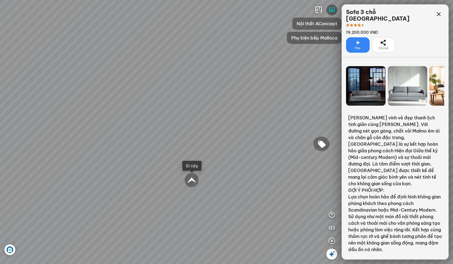
click at [191, 177] on div at bounding box center [191, 180] width 15 height 16
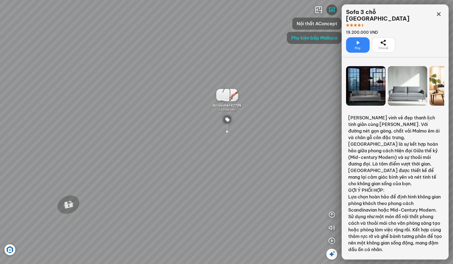
drag, startPoint x: 186, startPoint y: 161, endPoint x: 280, endPoint y: 125, distance: 100.4
click at [278, 125] on div "Chậu rửa chén hai hộc bán thủ công Malloca MS 610T 9.460.000 VND Máy hút khói k…" at bounding box center [226, 132] width 453 height 264
drag, startPoint x: 232, startPoint y: 119, endPoint x: 273, endPoint y: 131, distance: 42.3
click at [283, 127] on div "Chậu rửa chén hai hộc bán thủ công Malloca MS 610T 9.460.000 VND Máy hút khói k…" at bounding box center [226, 132] width 453 height 264
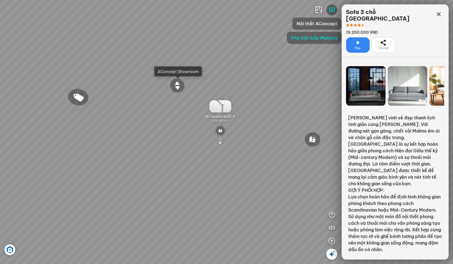
drag, startPoint x: 184, startPoint y: 126, endPoint x: 218, endPoint y: 126, distance: 34.0
click at [207, 125] on div "Chậu rửa chén hai hộc bán thủ công Malloca MS 610T 9.460.000 VND Máy hút khói k…" at bounding box center [226, 132] width 453 height 264
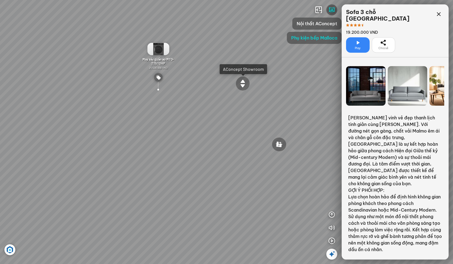
drag, startPoint x: 211, startPoint y: 127, endPoint x: 250, endPoint y: 136, distance: 40.3
click at [247, 135] on div "Chậu rửa chén hai hộc bán thủ công Malloca MS 610T 9.460.000 VND Máy hút khói k…" at bounding box center [226, 132] width 453 height 264
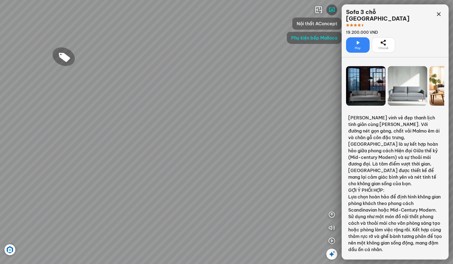
drag, startPoint x: 186, startPoint y: 131, endPoint x: 158, endPoint y: 130, distance: 28.2
click at [173, 131] on div "Chậu rửa chén hai hộc bán thủ công Malloca MS 610T 9.460.000 VND Máy hút khói k…" at bounding box center [226, 132] width 453 height 264
drag, startPoint x: 239, startPoint y: 131, endPoint x: 161, endPoint y: 130, distance: 78.1
click at [179, 134] on div "Chậu rửa chén hai hộc bán thủ công Malloca MS 610T 9.460.000 VND Máy hút khói k…" at bounding box center [226, 132] width 453 height 264
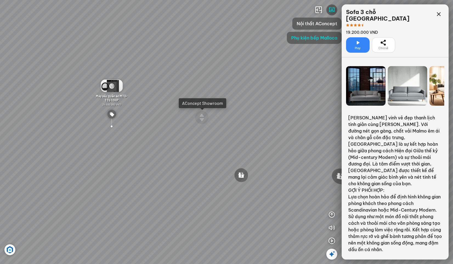
click at [108, 86] on img at bounding box center [112, 85] width 22 height 12
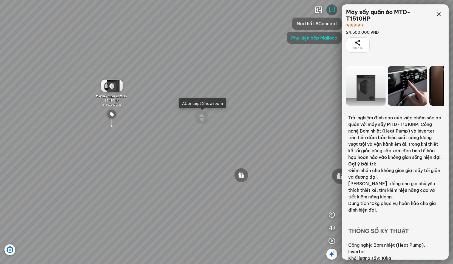
click at [369, 81] on div at bounding box center [365, 85] width 39 height 39
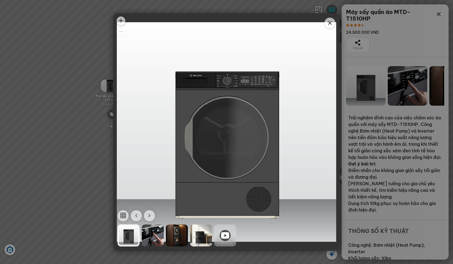
click at [147, 235] on div at bounding box center [153, 235] width 22 height 22
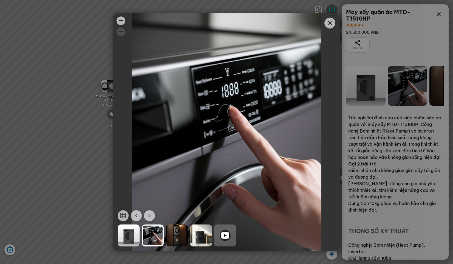
click at [175, 233] on div at bounding box center [177, 235] width 22 height 22
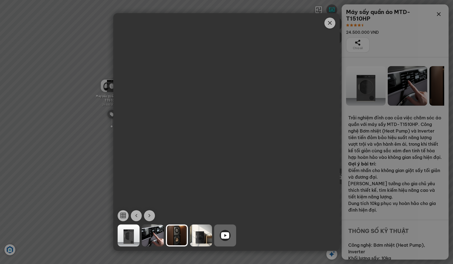
click at [204, 235] on div at bounding box center [201, 235] width 22 height 22
click at [224, 234] on icon at bounding box center [225, 235] width 8 height 7
click at [224, 233] on icon at bounding box center [225, 235] width 8 height 7
click at [325, 22] on span "Close" at bounding box center [329, 23] width 11 height 11
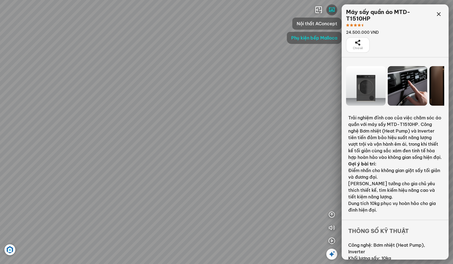
drag, startPoint x: 289, startPoint y: 141, endPoint x: 181, endPoint y: 118, distance: 110.9
click at [181, 118] on div "Chậu rửa chén hai hộc bán thủ công Malloca MS 610T 9.460.000 VND Máy hút khói k…" at bounding box center [226, 132] width 453 height 264
drag, startPoint x: 250, startPoint y: 107, endPoint x: 125, endPoint y: 147, distance: 131.3
click at [125, 147] on div "Chậu rửa chén hai hộc bán thủ công Malloca MS 610T 9.460.000 VND Máy hút khói k…" at bounding box center [226, 132] width 453 height 264
drag, startPoint x: 223, startPoint y: 128, endPoint x: 70, endPoint y: 126, distance: 152.7
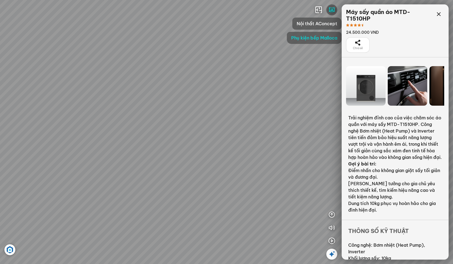
click at [70, 126] on div "Chậu rửa chén hai hộc bán thủ công Malloca MS 610T 9.460.000 VND Máy hút khói k…" at bounding box center [226, 132] width 453 height 264
click at [242, 181] on div "Đi tiếp" at bounding box center [245, 178] width 13 height 5
drag, startPoint x: 130, startPoint y: 161, endPoint x: 215, endPoint y: 156, distance: 85.4
click at [183, 152] on div "Chậu rửa chén MS 6075 6.710.000 VND Vòi chậu rửa chén MF-043 7.920.000 VND Vòi …" at bounding box center [226, 132] width 453 height 264
click at [158, 230] on img at bounding box center [159, 230] width 9 height 9
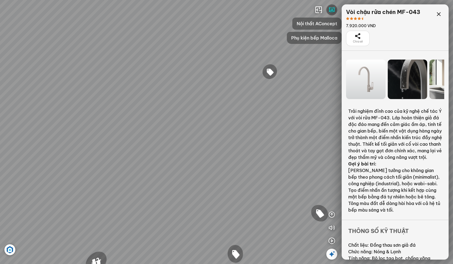
scroll to position [22, 0]
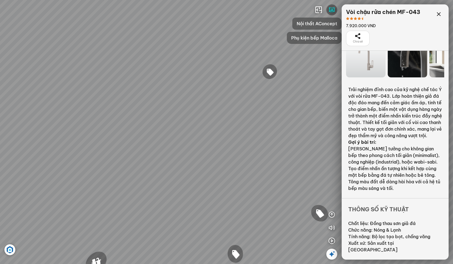
click at [162, 120] on div "Chậu rửa chén MS 6075 6.710.000 VND Vòi chậu rửa chén MF-043 7.920.000 VND Vòi …" at bounding box center [226, 132] width 453 height 264
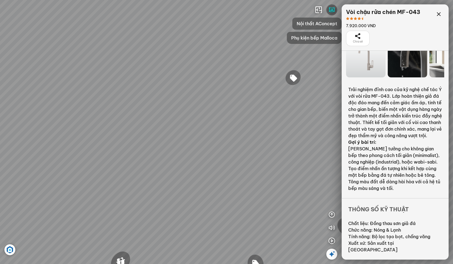
drag, startPoint x: 94, startPoint y: 119, endPoint x: 187, endPoint y: 147, distance: 97.5
click at [143, 134] on div "Chậu rửa chén MS 6075 6.710.000 VND Vòi chậu rửa chén MF-043 7.920.000 VND Vòi …" at bounding box center [226, 132] width 453 height 264
click at [226, 122] on div "Chậu rửa chén MS 6075 6.710.000 VND Vòi chậu rửa chén MF-043 7.920.000 VND Vòi …" at bounding box center [226, 132] width 453 height 264
drag, startPoint x: 203, startPoint y: 71, endPoint x: 192, endPoint y: 104, distance: 34.4
click at [192, 104] on div "Chậu rửa chén MS 6075 6.710.000 VND Vòi chậu rửa chén MF-043 7.920.000 VND Vòi …" at bounding box center [226, 132] width 453 height 264
